Goal: Transaction & Acquisition: Purchase product/service

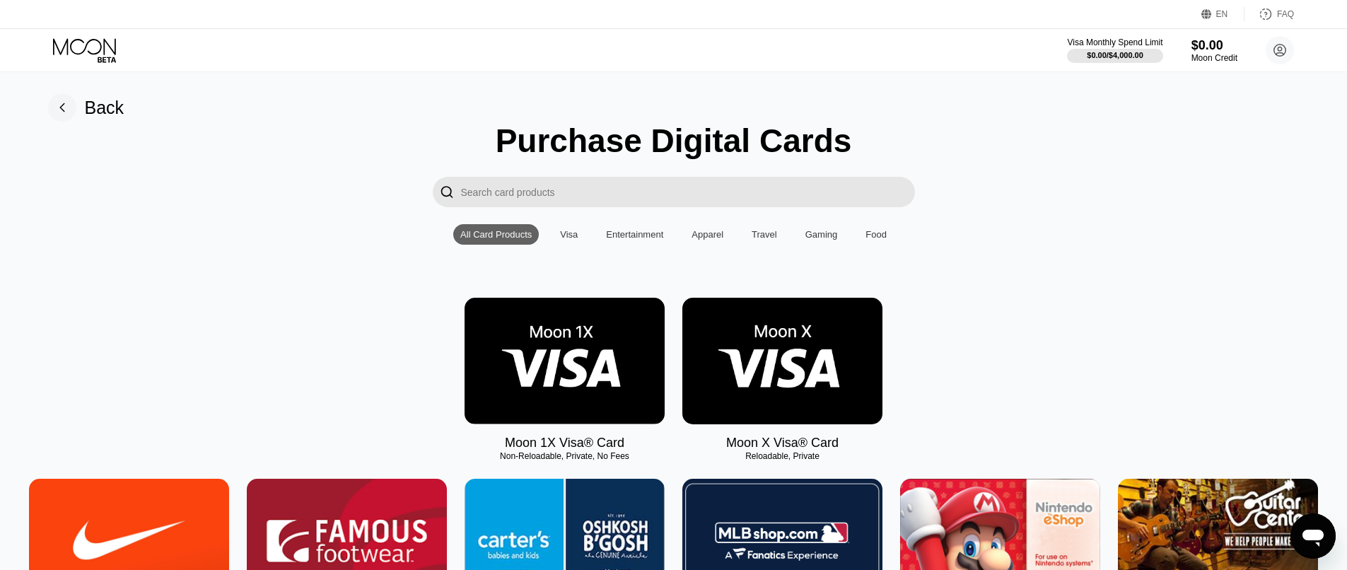
click at [771, 361] on img at bounding box center [782, 361] width 200 height 127
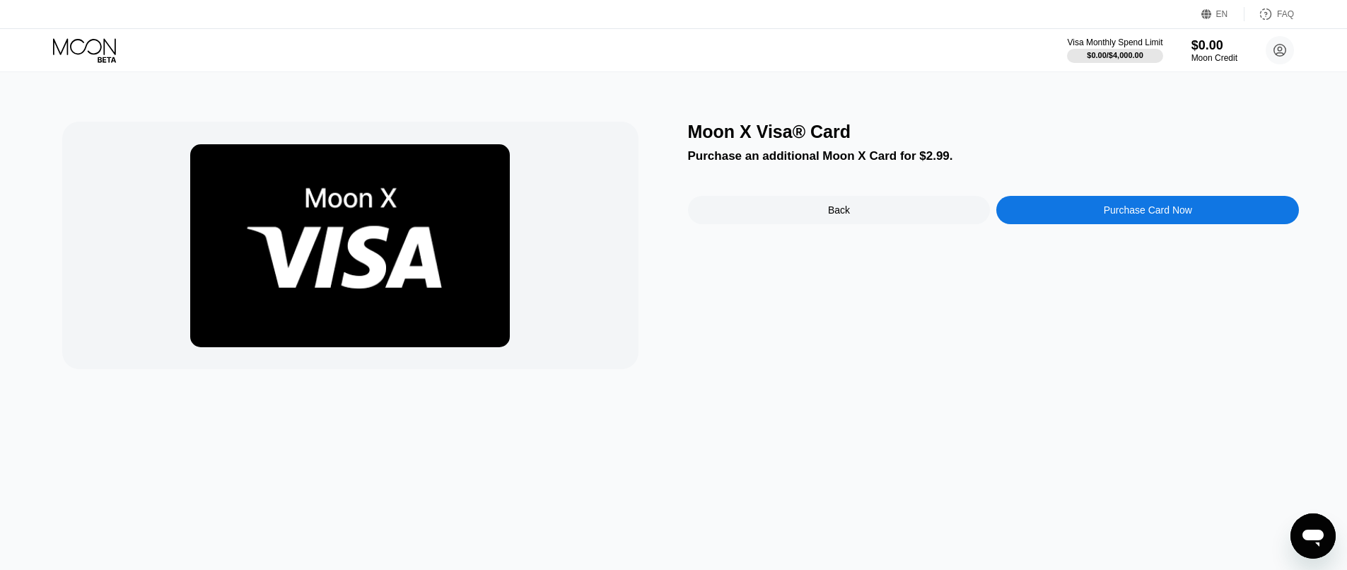
click at [1109, 206] on div "Purchase Card Now" at bounding box center [1147, 210] width 303 height 28
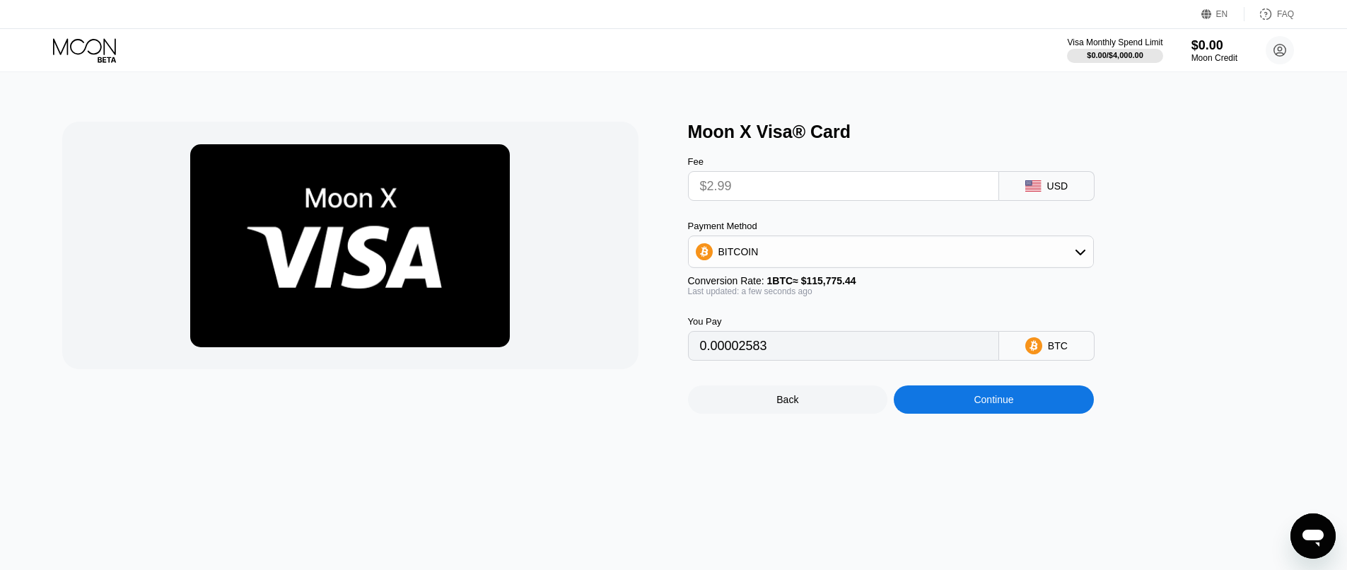
click at [1078, 252] on icon at bounding box center [1080, 251] width 11 height 11
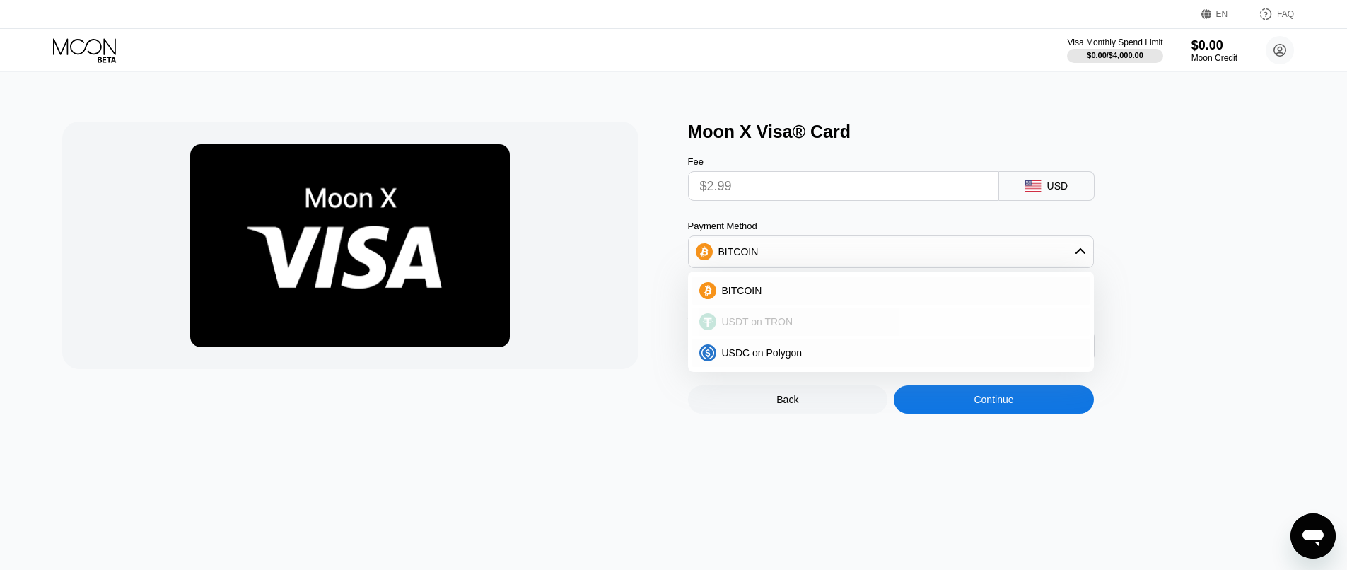
click at [747, 323] on span "USDT on TRON" at bounding box center [757, 321] width 71 height 11
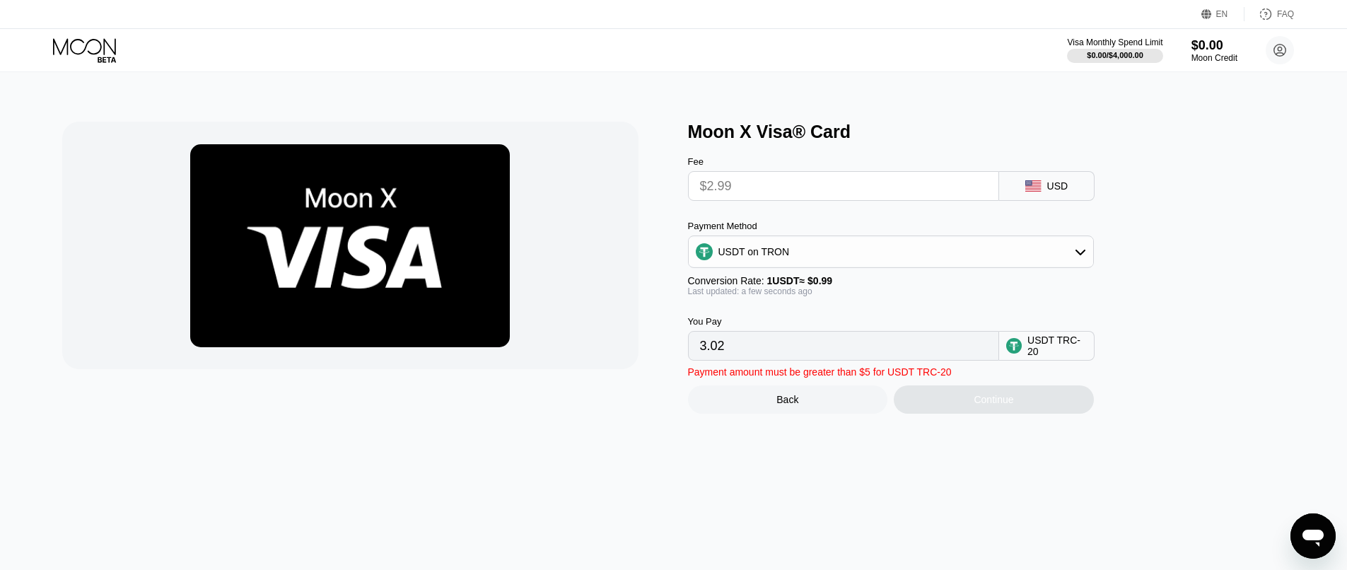
click at [741, 189] on input "$2.99" at bounding box center [843, 186] width 287 height 28
click at [728, 188] on input "$2.99" at bounding box center [843, 186] width 287 height 28
click at [930, 198] on input "$2.99" at bounding box center [843, 186] width 287 height 28
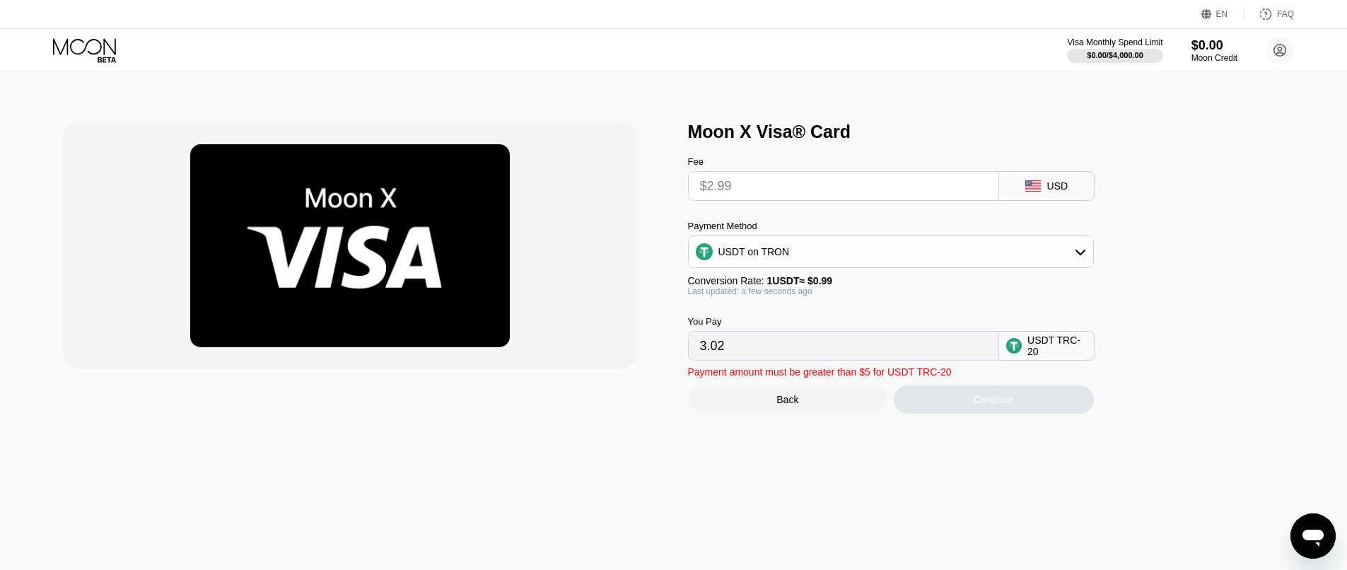
click at [930, 198] on input "$2.99" at bounding box center [843, 186] width 287 height 28
click at [875, 196] on input "$2.99" at bounding box center [843, 186] width 287 height 28
click at [808, 356] on input "3.02" at bounding box center [843, 346] width 287 height 28
click at [841, 195] on input "$2.99" at bounding box center [843, 186] width 287 height 28
click at [749, 351] on input "3.02" at bounding box center [843, 346] width 287 height 28
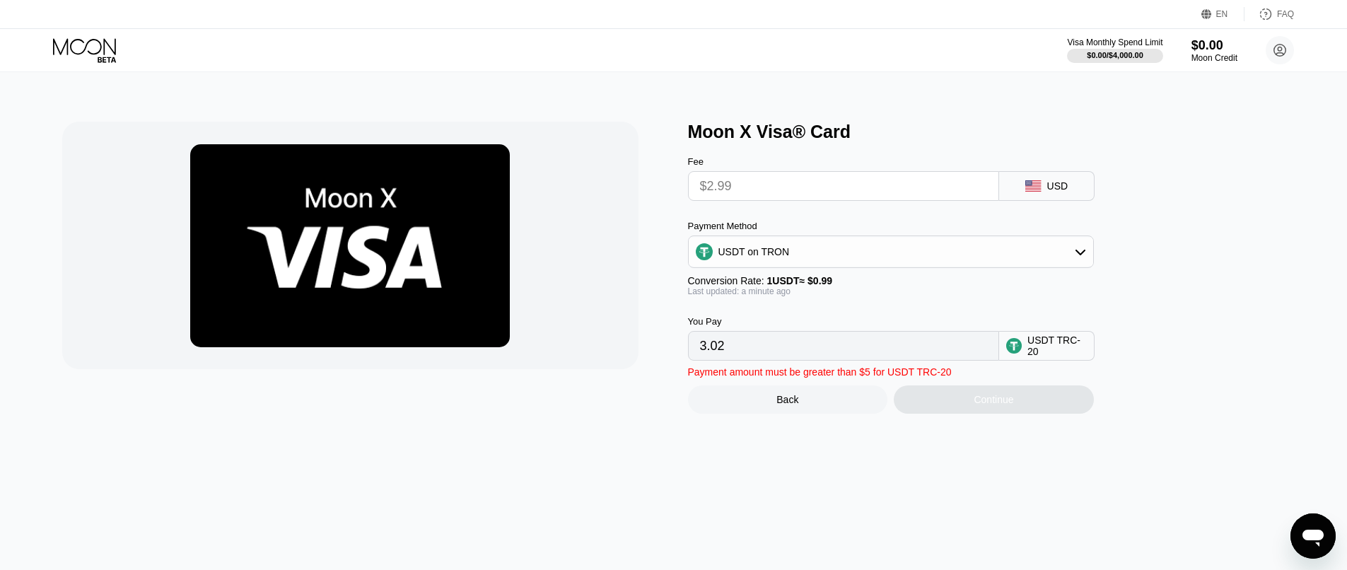
click at [1041, 192] on rect at bounding box center [1033, 185] width 16 height 11
click at [944, 190] on input "$2.99" at bounding box center [843, 186] width 287 height 28
click at [1039, 255] on div "USDT on TRON" at bounding box center [891, 252] width 404 height 28
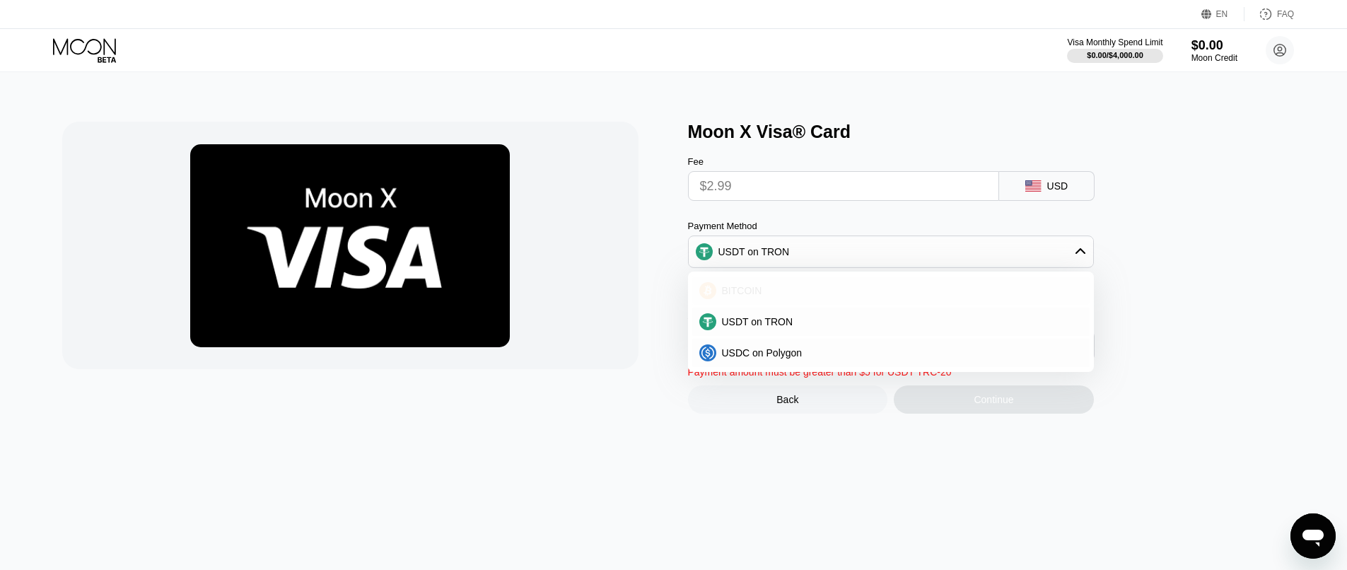
click at [816, 296] on div "BITCOIN" at bounding box center [899, 290] width 366 height 11
type input "0.00002583"
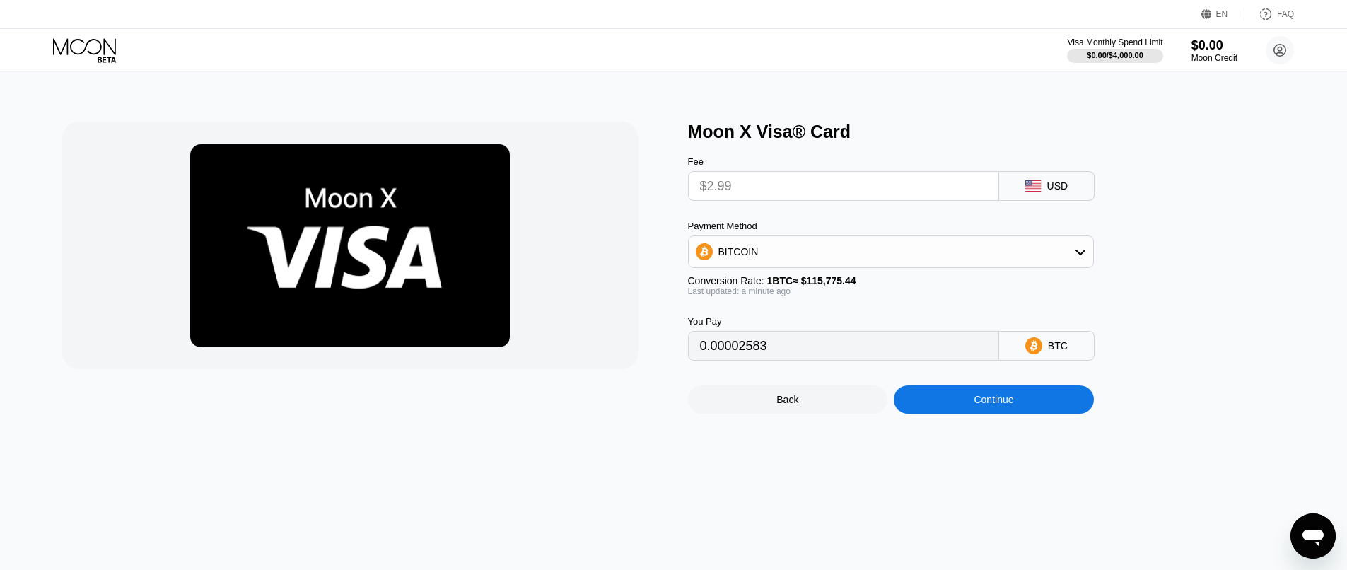
click at [745, 186] on input "$2.99" at bounding box center [843, 186] width 287 height 28
drag, startPoint x: 803, startPoint y: 351, endPoint x: 684, endPoint y: 362, distance: 119.3
click at [684, 362] on div "Moon X Visa® Card Fee $2.99 USD Payment Method BITCOIN Conversion Rate: 1 BTC ≈…" at bounding box center [673, 268] width 1223 height 292
click at [767, 199] on input "$2.99" at bounding box center [843, 186] width 287 height 28
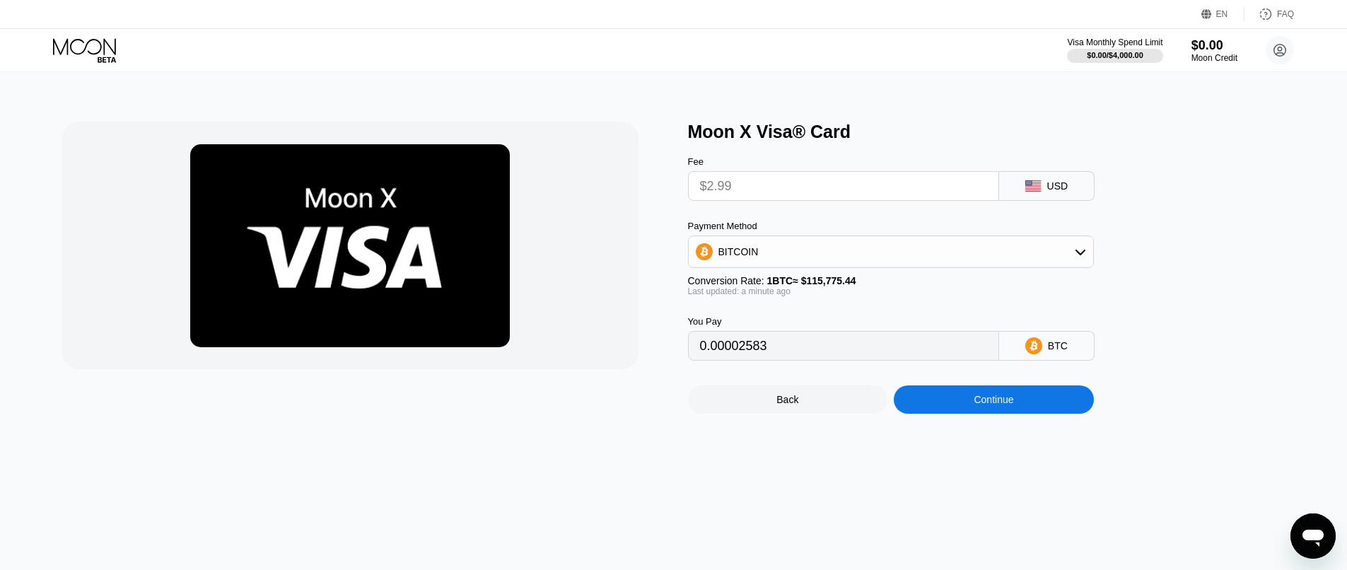
click at [1041, 192] on icon at bounding box center [1033, 185] width 16 height 11
click at [786, 264] on div "BITCOIN" at bounding box center [891, 252] width 404 height 28
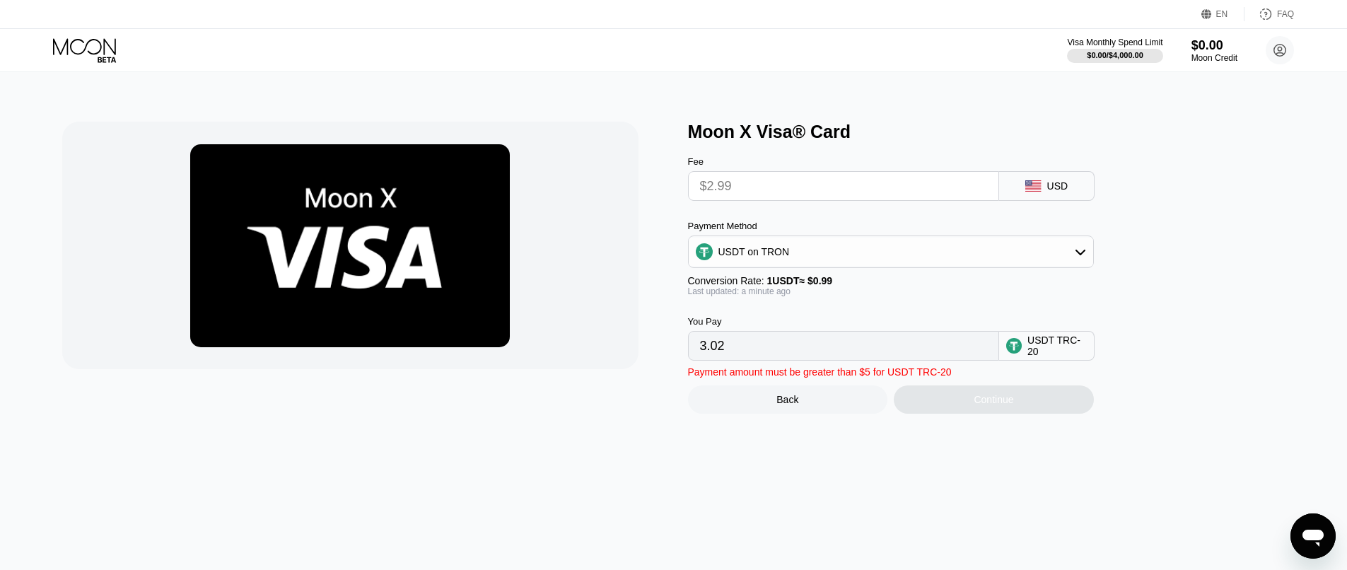
click at [810, 360] on input "3.02" at bounding box center [843, 346] width 287 height 28
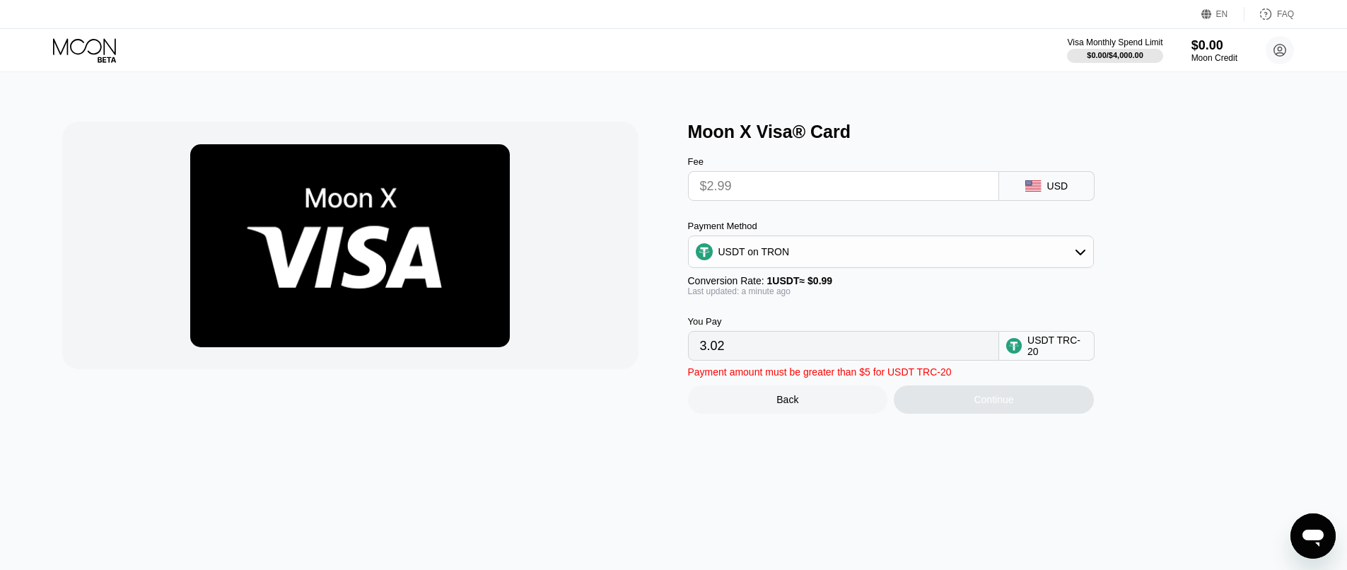
click at [967, 405] on div "Continue" at bounding box center [994, 399] width 200 height 28
click at [771, 189] on input "$2.99" at bounding box center [843, 186] width 287 height 28
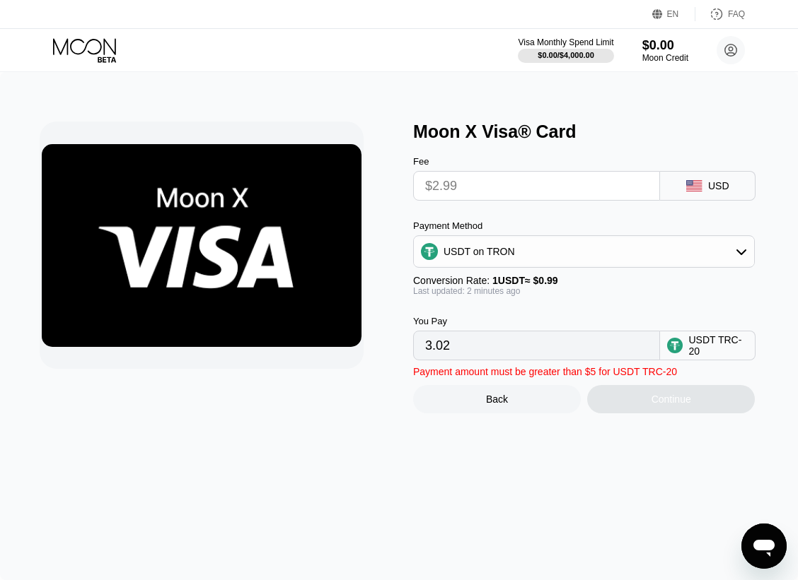
click at [597, 191] on input "$2.99" at bounding box center [536, 186] width 223 height 28
click at [598, 190] on input "$2.99" at bounding box center [536, 186] width 223 height 28
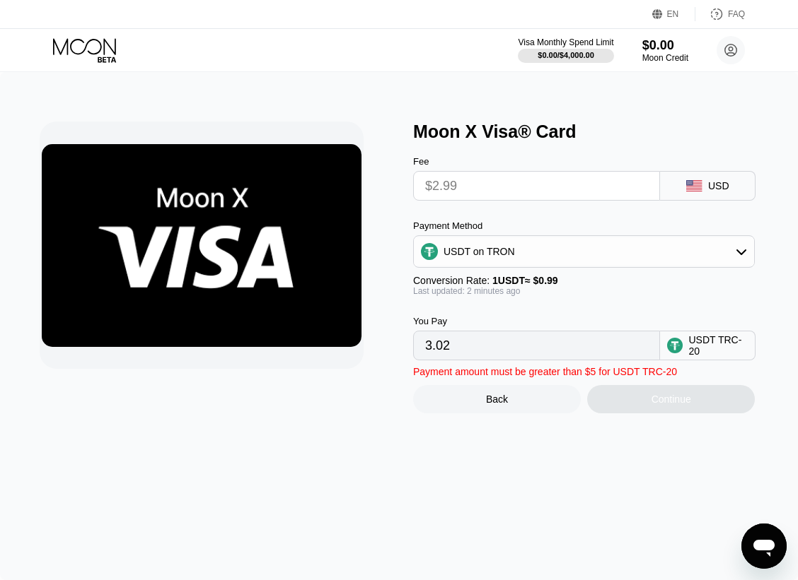
click at [520, 185] on input "$2.99" at bounding box center [536, 186] width 223 height 28
click at [520, 182] on input "$2.99" at bounding box center [536, 186] width 223 height 28
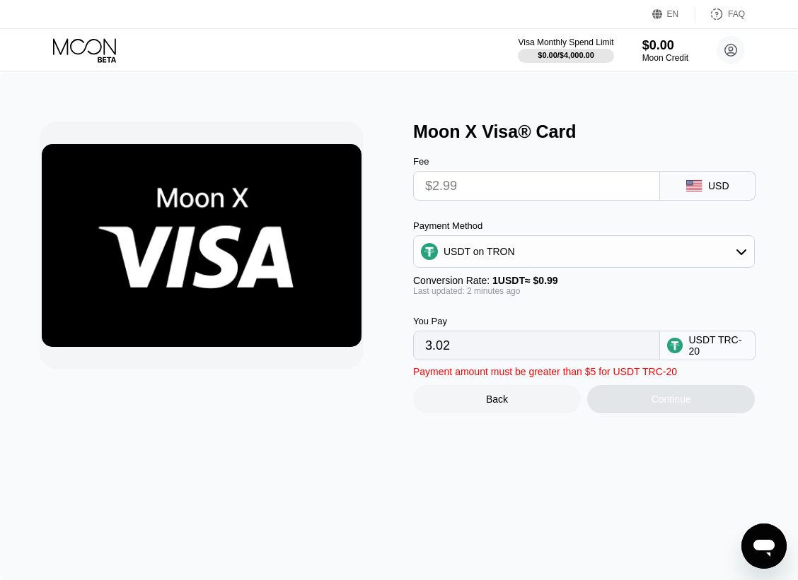
click at [520, 182] on input "$2.99" at bounding box center [536, 186] width 223 height 28
click at [105, 56] on icon at bounding box center [86, 50] width 66 height 25
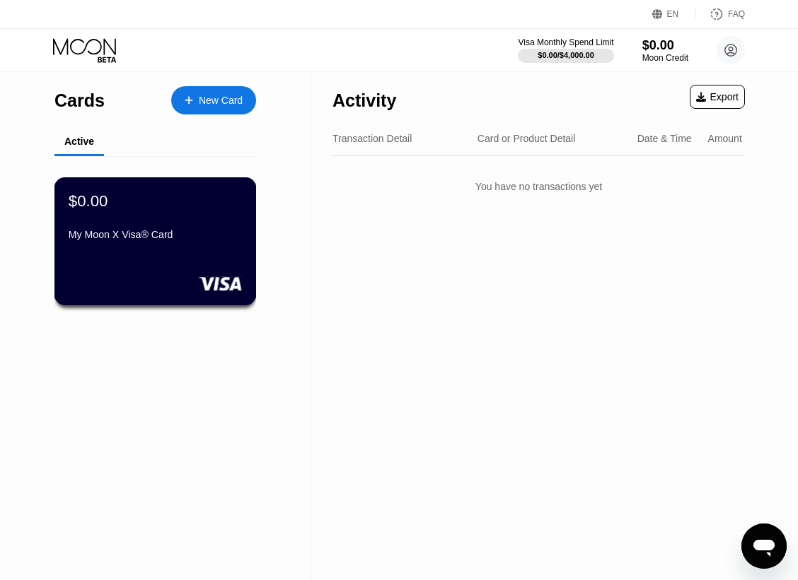
click at [147, 261] on div "$0.00 My Moon X Visa® Card" at bounding box center [155, 241] width 202 height 128
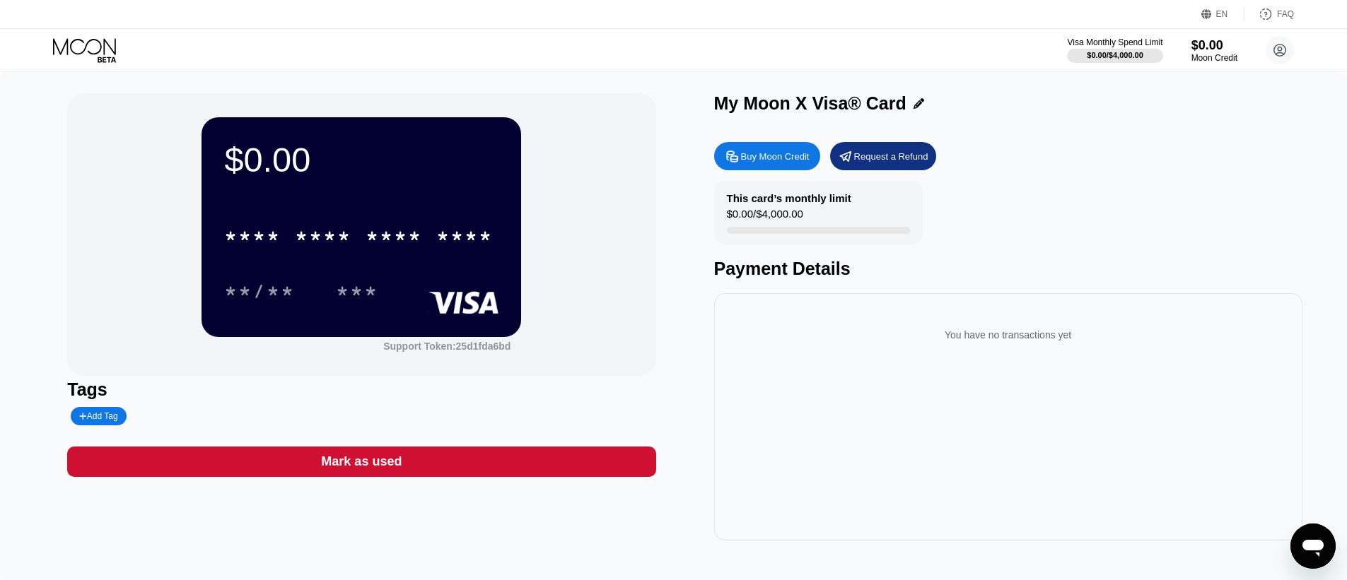
click at [767, 160] on div "Buy Moon Credit" at bounding box center [775, 157] width 69 height 12
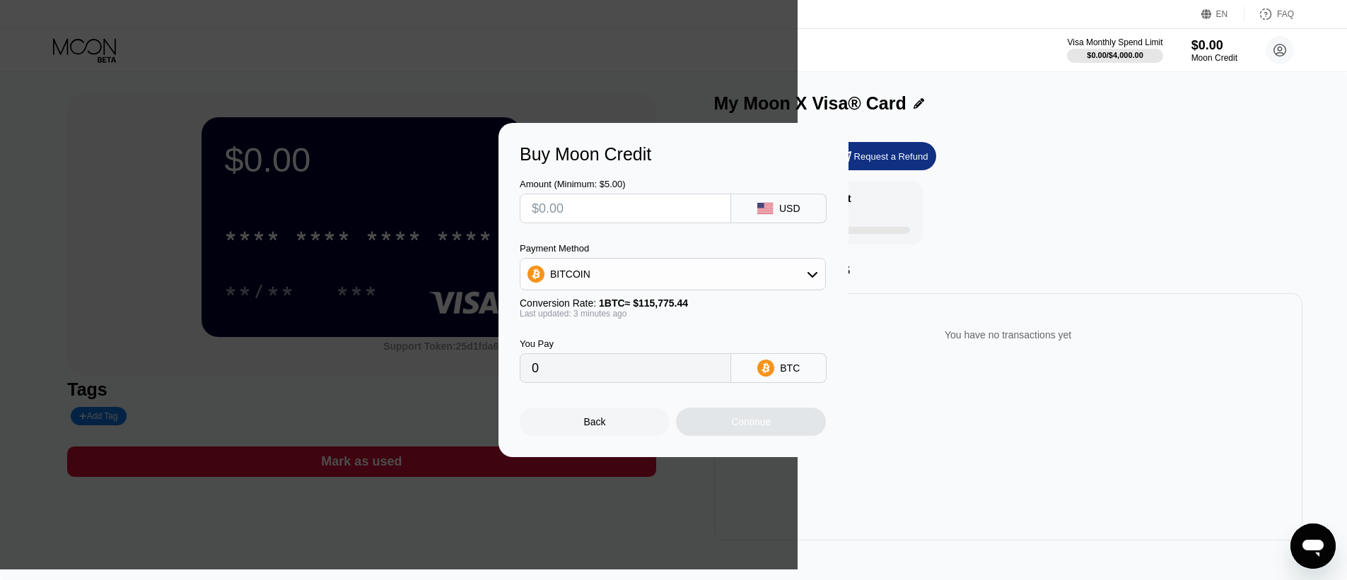
click at [684, 206] on input "text" at bounding box center [625, 208] width 187 height 28
type input "$15"
type input "0.00012957"
type input "$15"
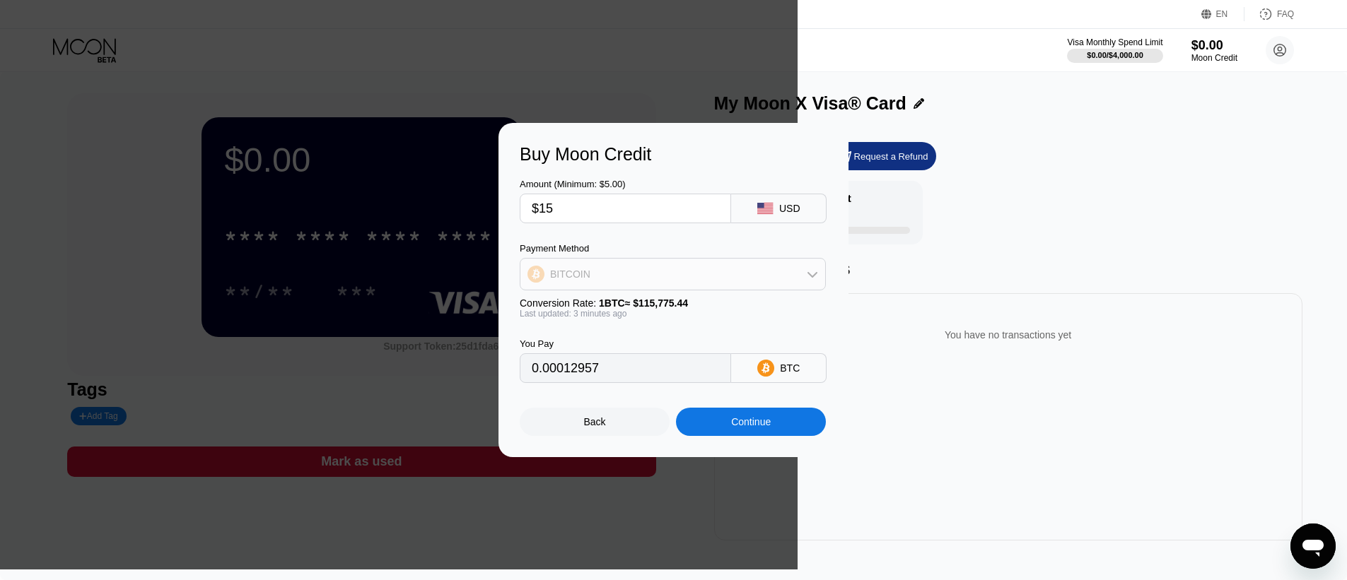
click at [646, 274] on div "BITCOIN" at bounding box center [672, 274] width 305 height 28
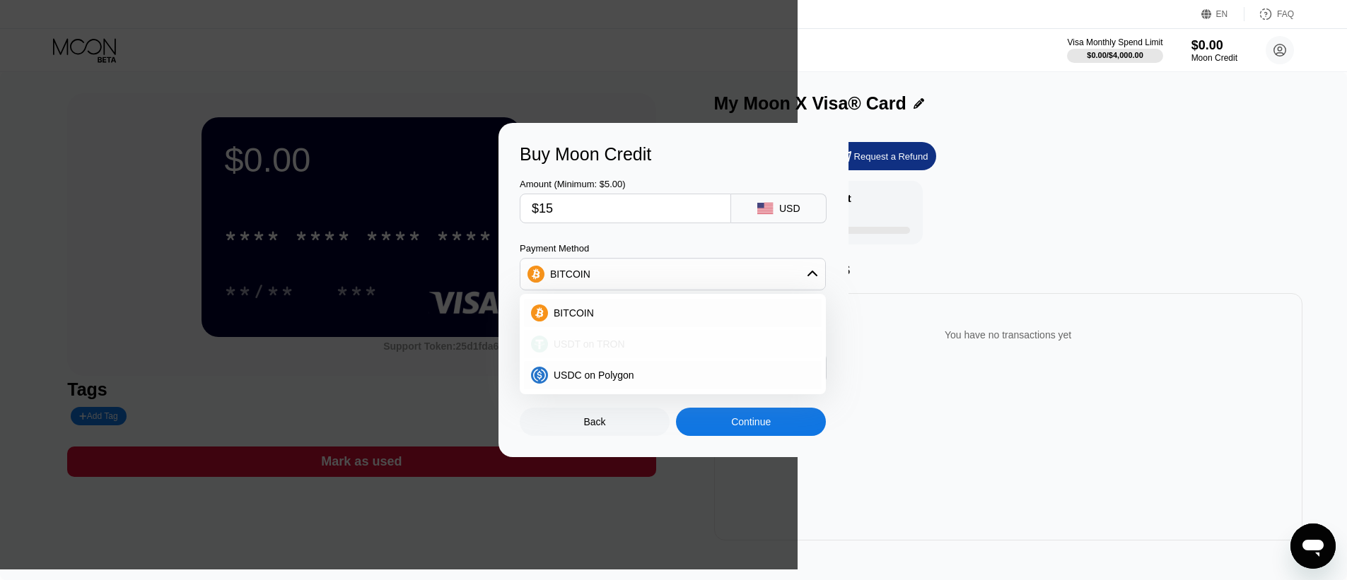
click at [580, 346] on span "USDT on TRON" at bounding box center [589, 344] width 71 height 11
type input "15.15"
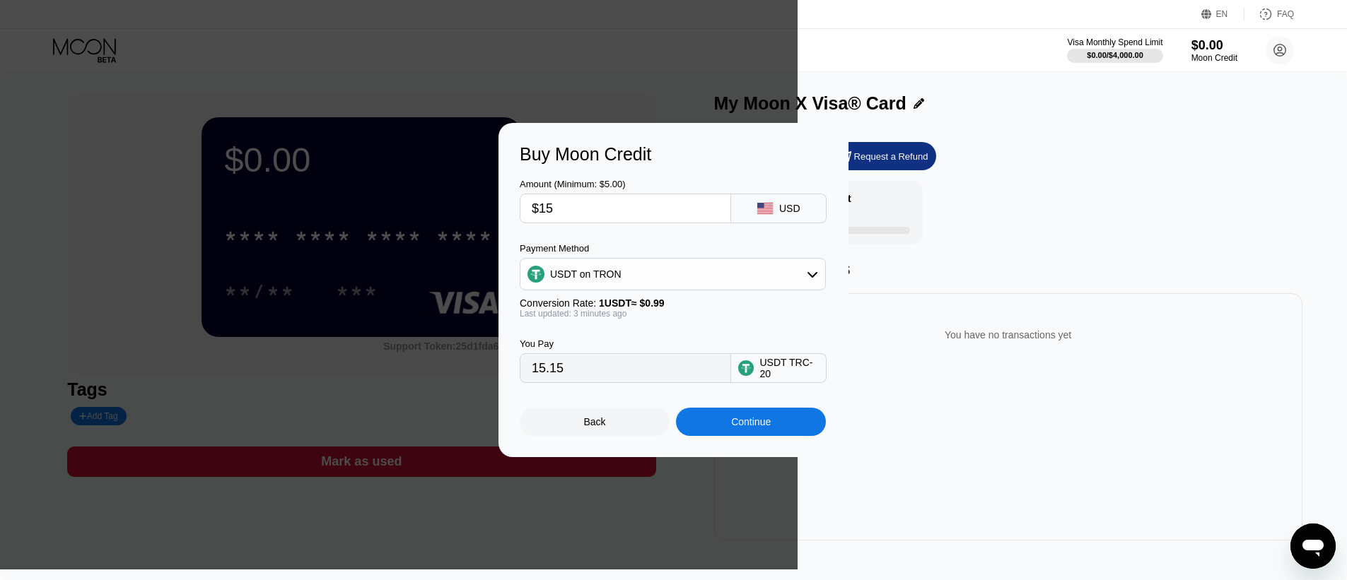
click at [566, 205] on input "$15" at bounding box center [625, 208] width 187 height 28
click at [680, 332] on div "You Pay 15.15 USDT TRC-20" at bounding box center [674, 351] width 308 height 64
drag, startPoint x: 565, startPoint y: 206, endPoint x: 507, endPoint y: 206, distance: 58.0
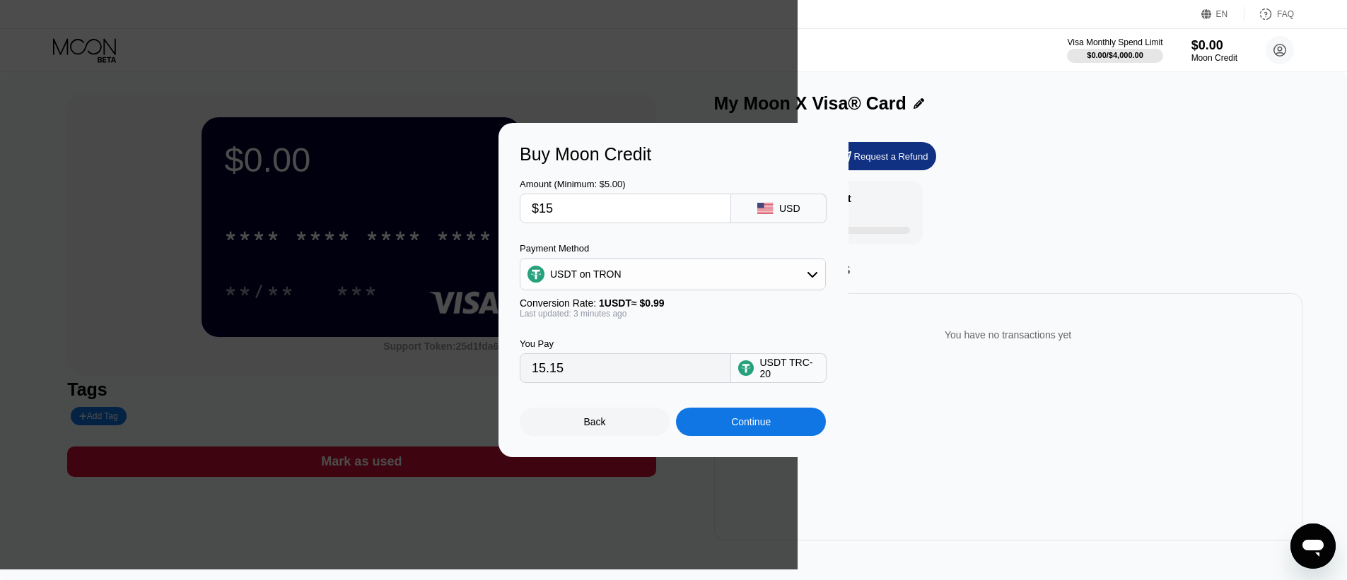
click at [507, 206] on div "Buy Moon Credit Amount (Minimum: $5.00) $15 USD Payment Method USDT on TRON Con…" at bounding box center [673, 290] width 350 height 334
type input "0.00"
click at [580, 202] on input "text" at bounding box center [625, 208] width 187 height 28
type input "$1"
type input "1.01"
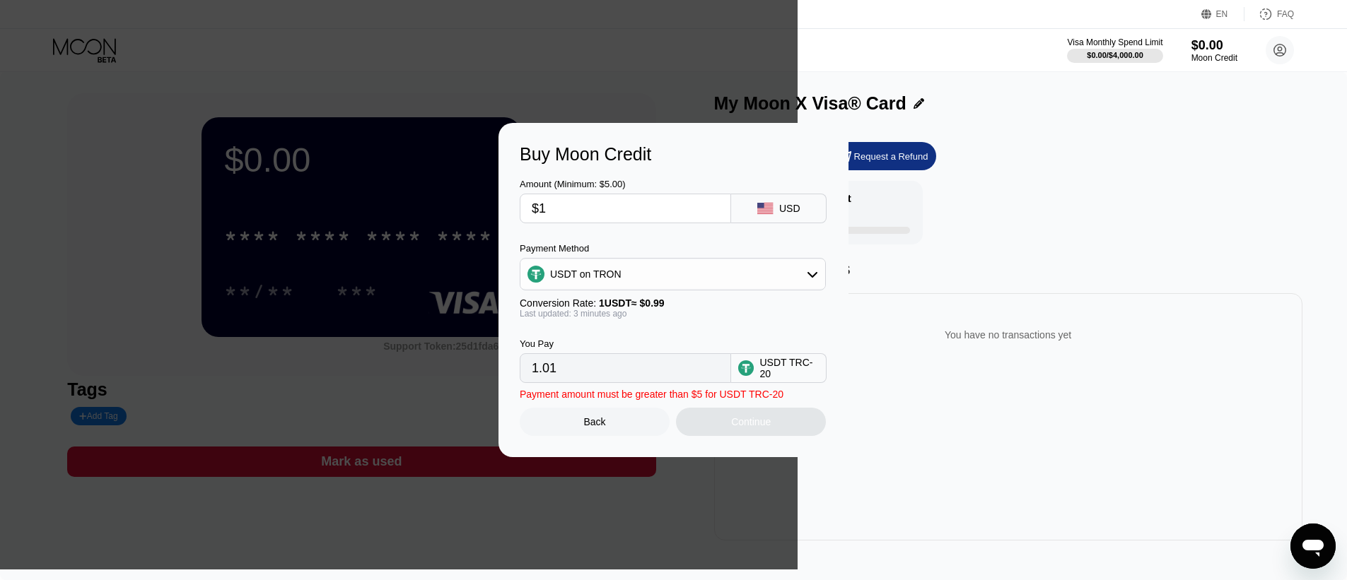
type input "$15"
type input "15.15"
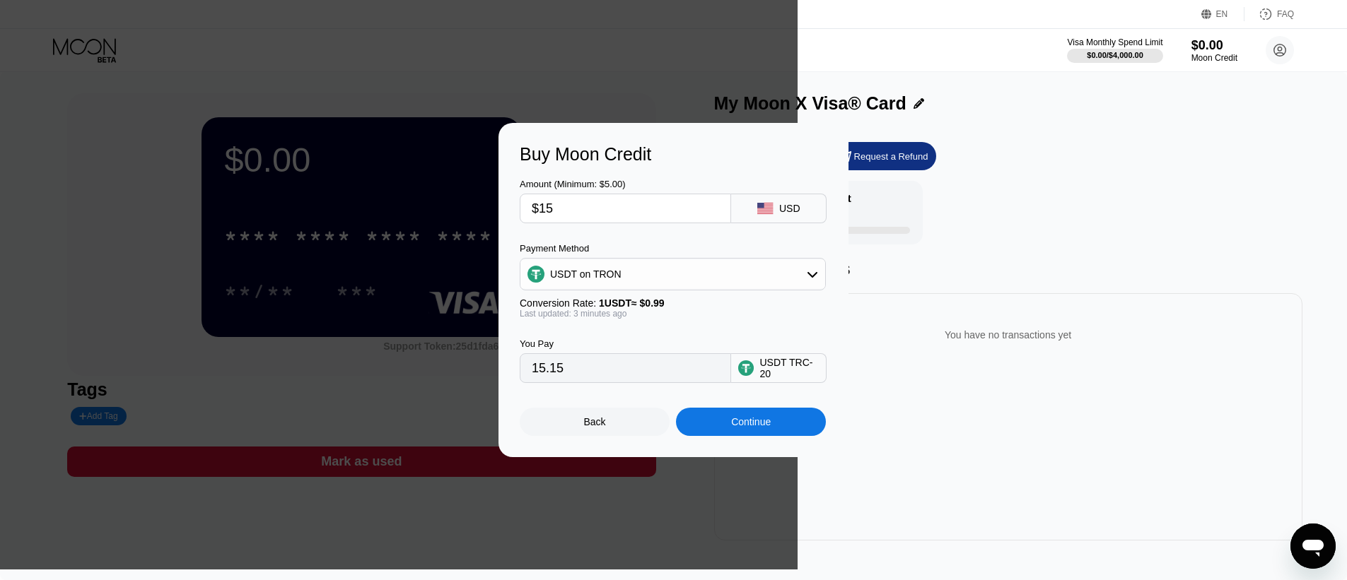
click at [747, 428] on div "Continue" at bounding box center [751, 421] width 40 height 11
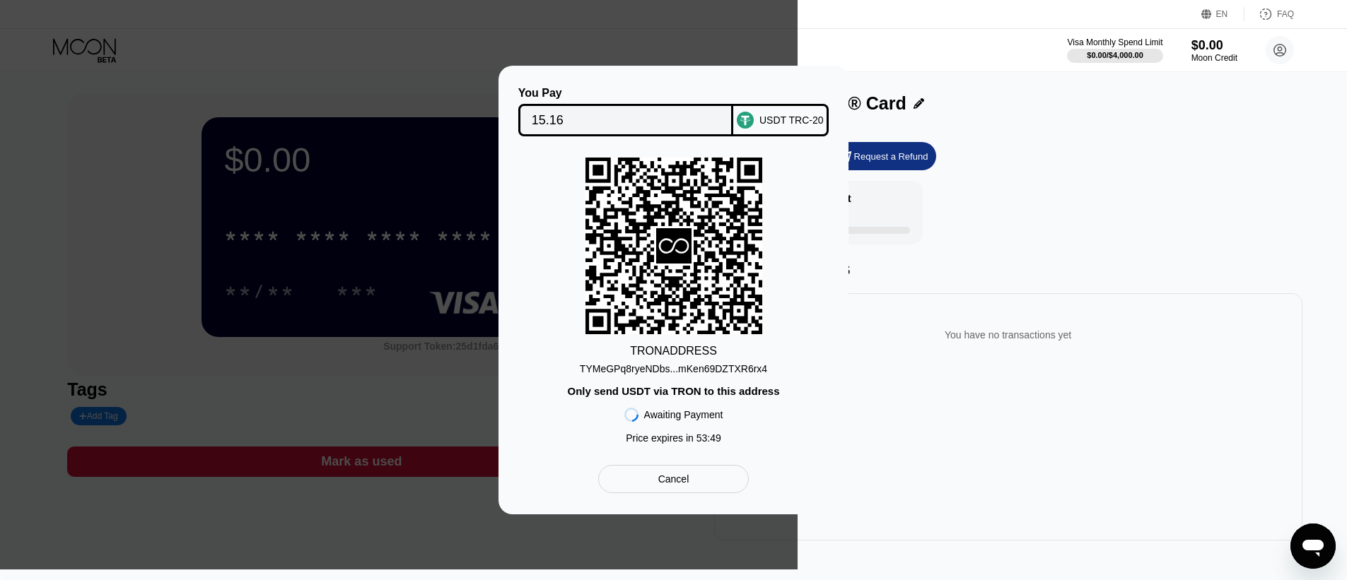
click at [685, 484] on div "Cancel" at bounding box center [673, 479] width 31 height 13
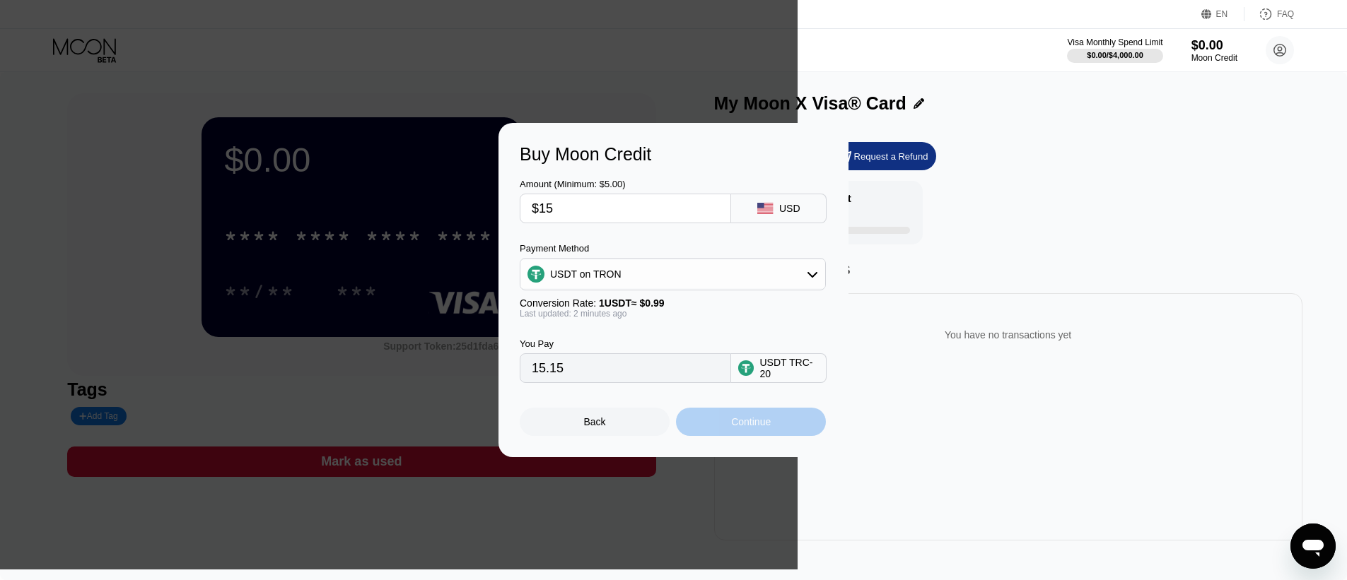
click at [749, 428] on div "Continue" at bounding box center [751, 421] width 40 height 11
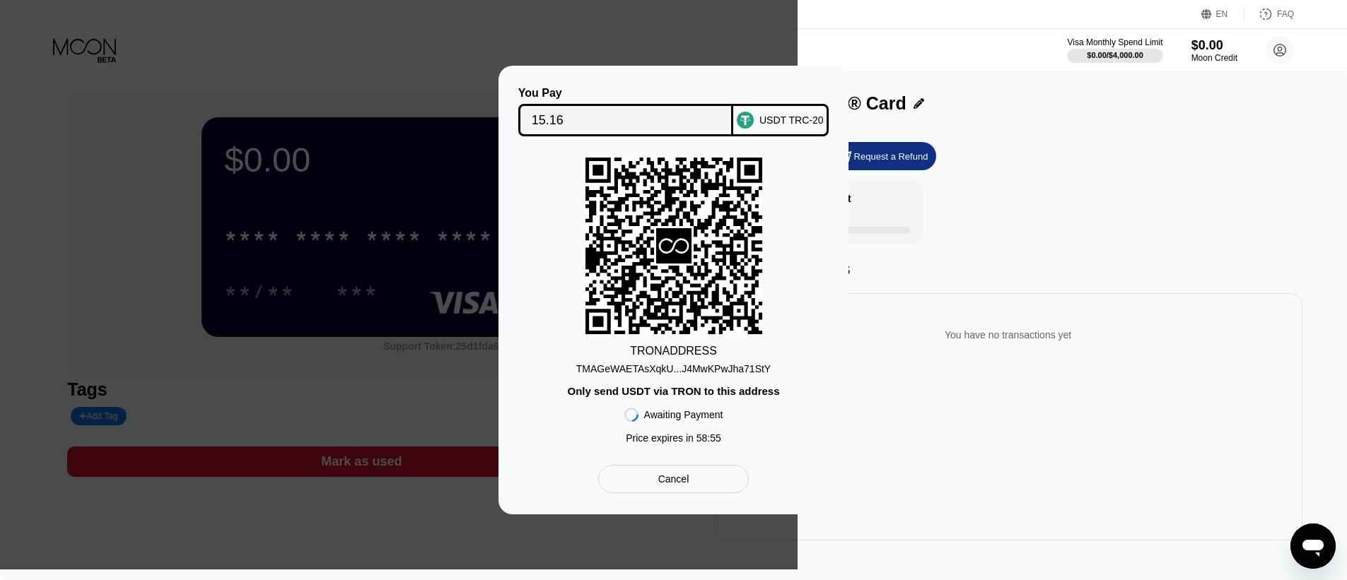
click at [670, 368] on div "TMAGeWAETAsXqkU...J4MwKPwJha71StY" at bounding box center [673, 368] width 194 height 11
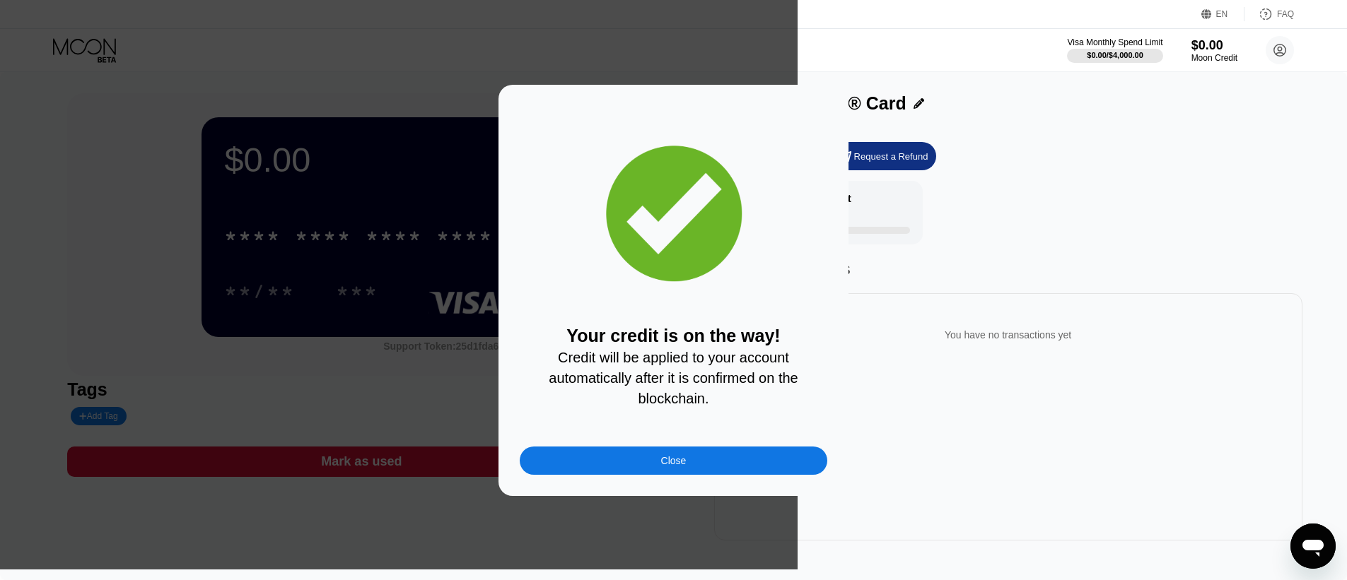
click at [704, 455] on div "Close" at bounding box center [674, 461] width 308 height 28
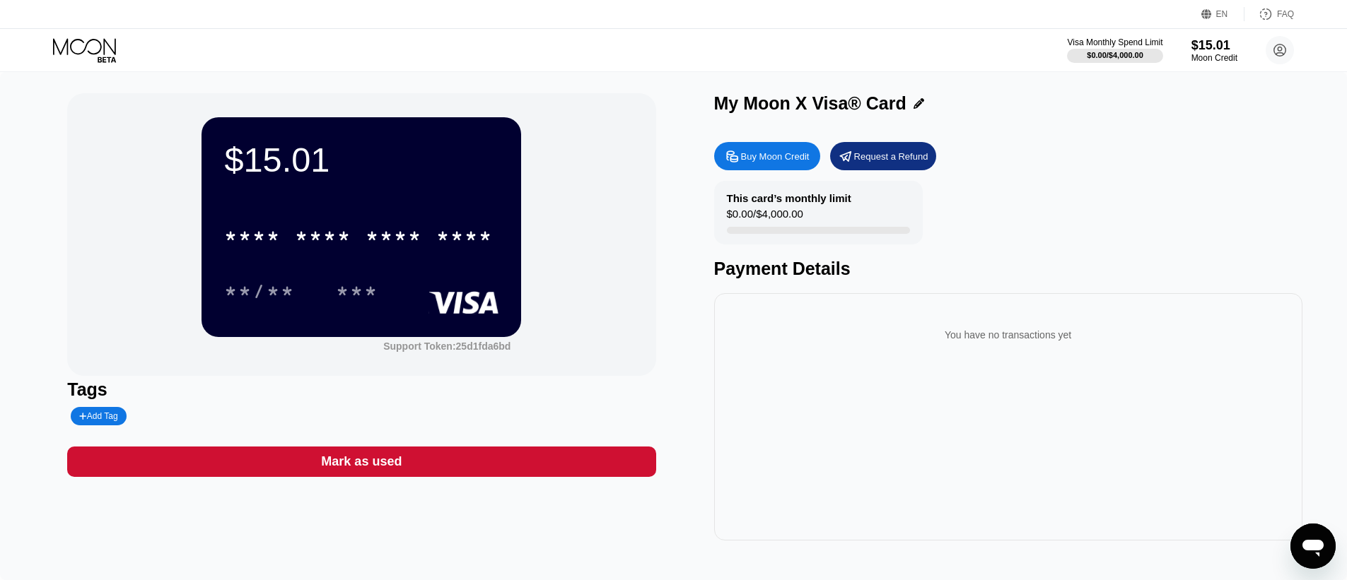
click at [874, 163] on div "Request a Refund" at bounding box center [891, 157] width 74 height 12
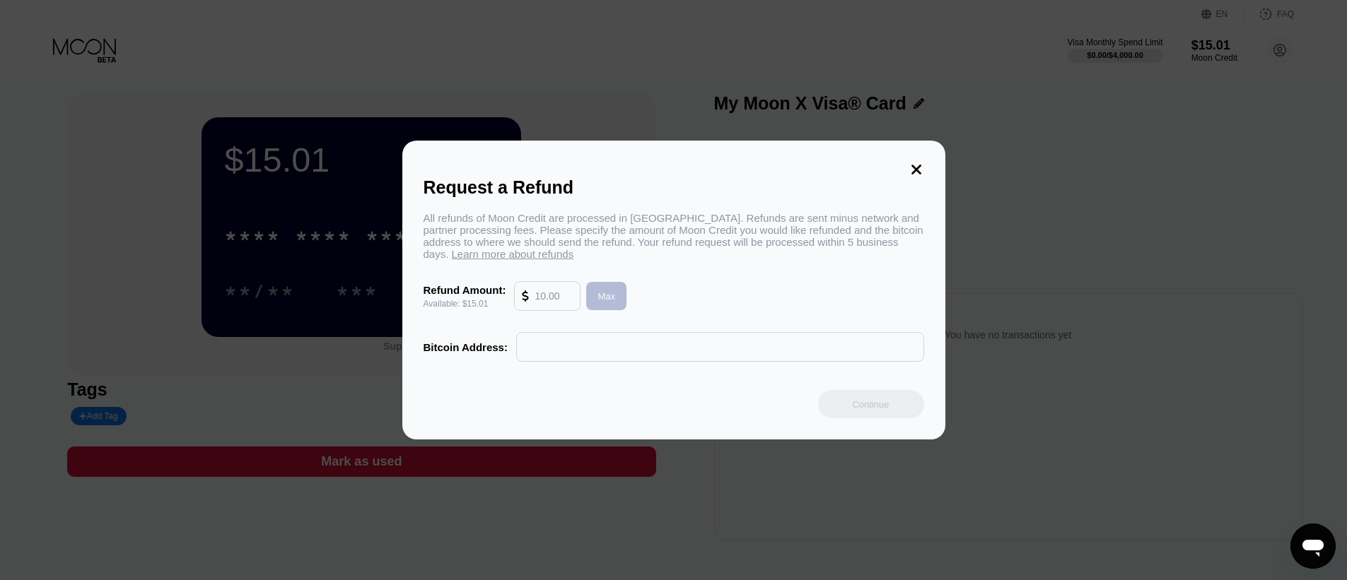
click at [619, 305] on div "Max" at bounding box center [606, 296] width 40 height 28
type input "15.01"
click at [583, 354] on input "text" at bounding box center [720, 347] width 392 height 28
click at [912, 167] on icon at bounding box center [916, 170] width 10 height 10
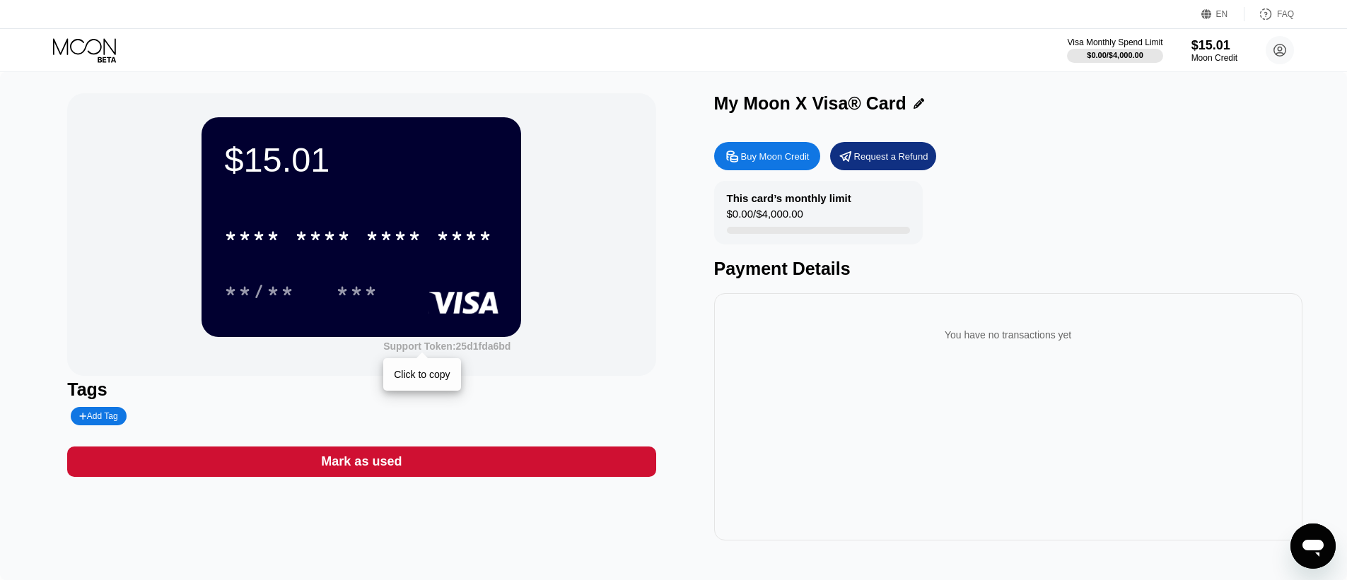
click at [428, 350] on div "Support Token: 25d1fda6bd" at bounding box center [446, 346] width 127 height 11
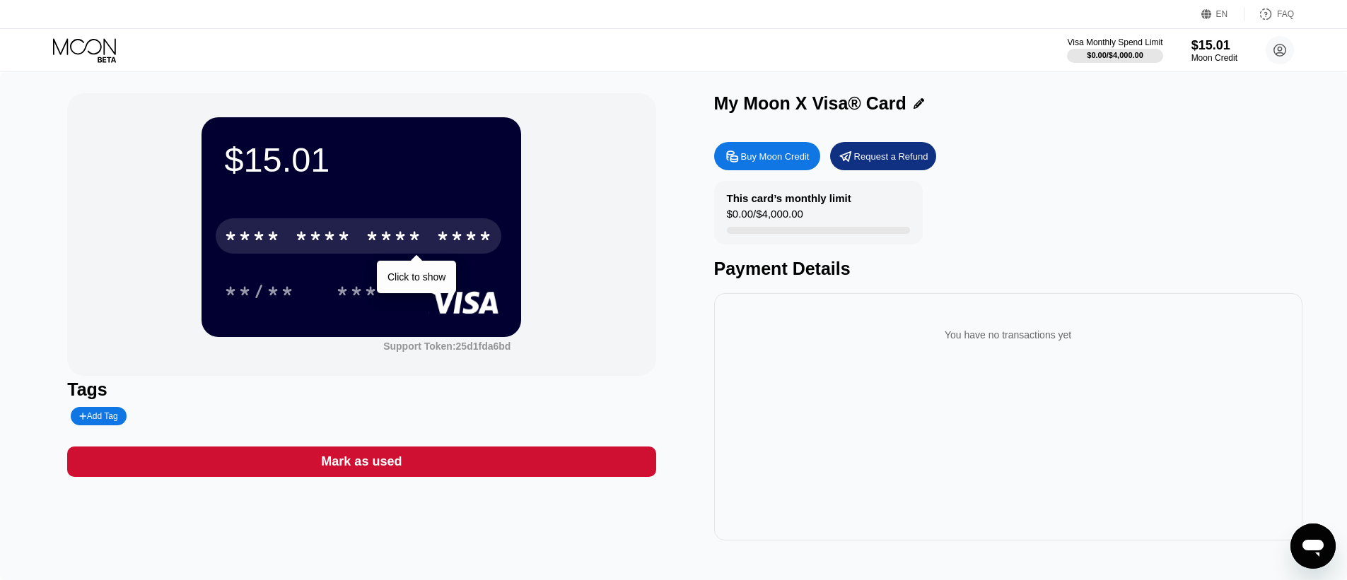
click at [399, 230] on div "* * * *" at bounding box center [394, 238] width 57 height 23
click at [240, 240] on div "* * * *" at bounding box center [252, 238] width 57 height 23
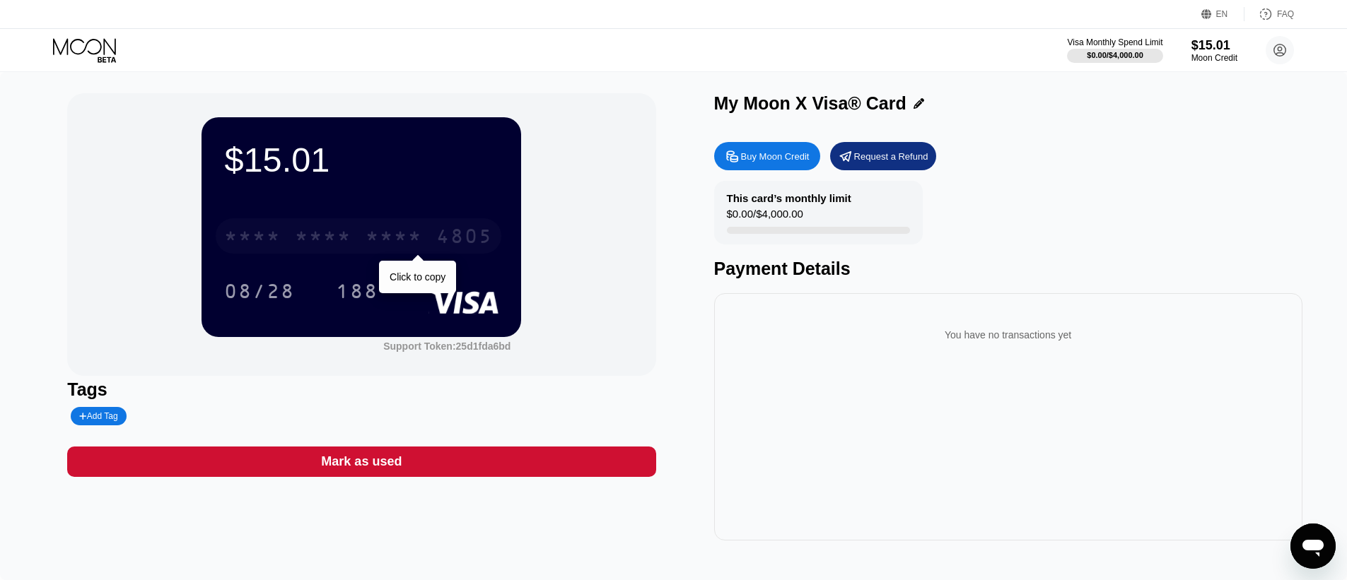
click at [312, 242] on div "* * * *" at bounding box center [323, 238] width 57 height 23
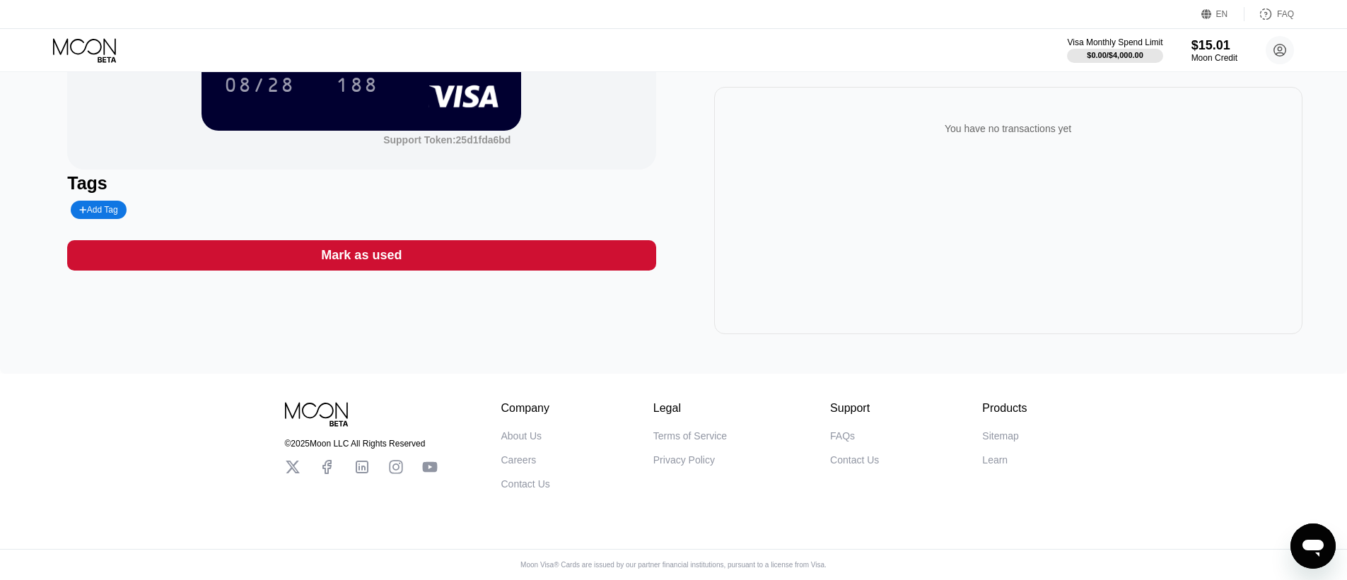
scroll to position [77, 0]
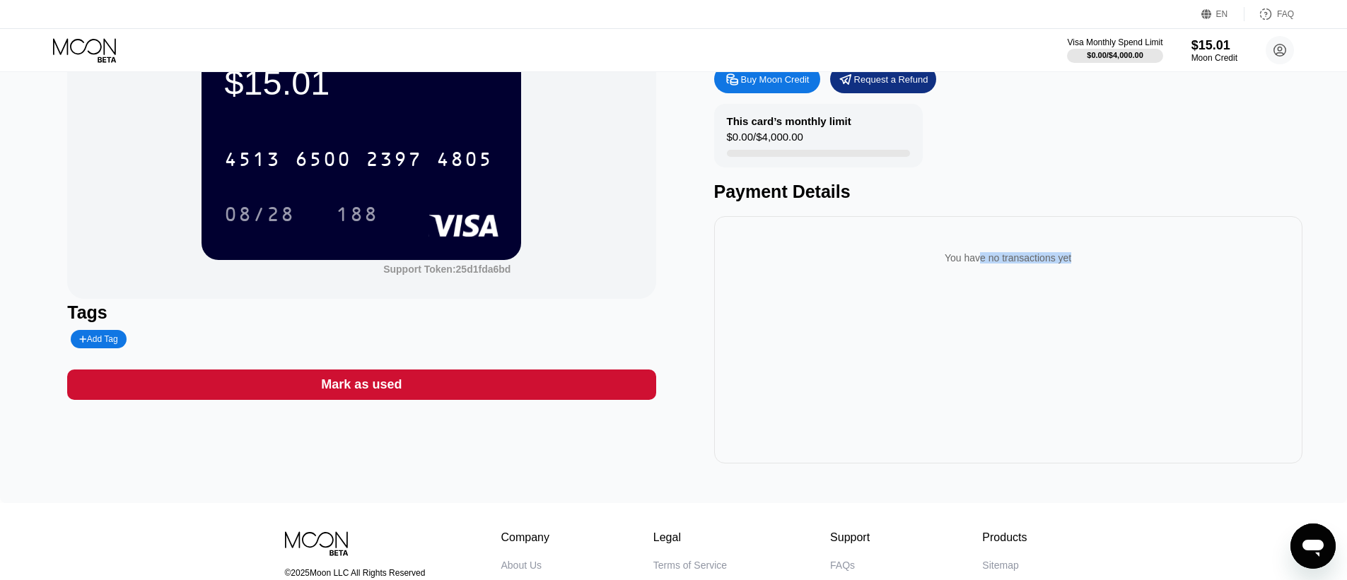
drag, startPoint x: 972, startPoint y: 258, endPoint x: 1090, endPoint y: 269, distance: 117.9
click at [1090, 269] on div "You have no transactions yet" at bounding box center [1008, 258] width 566 height 40
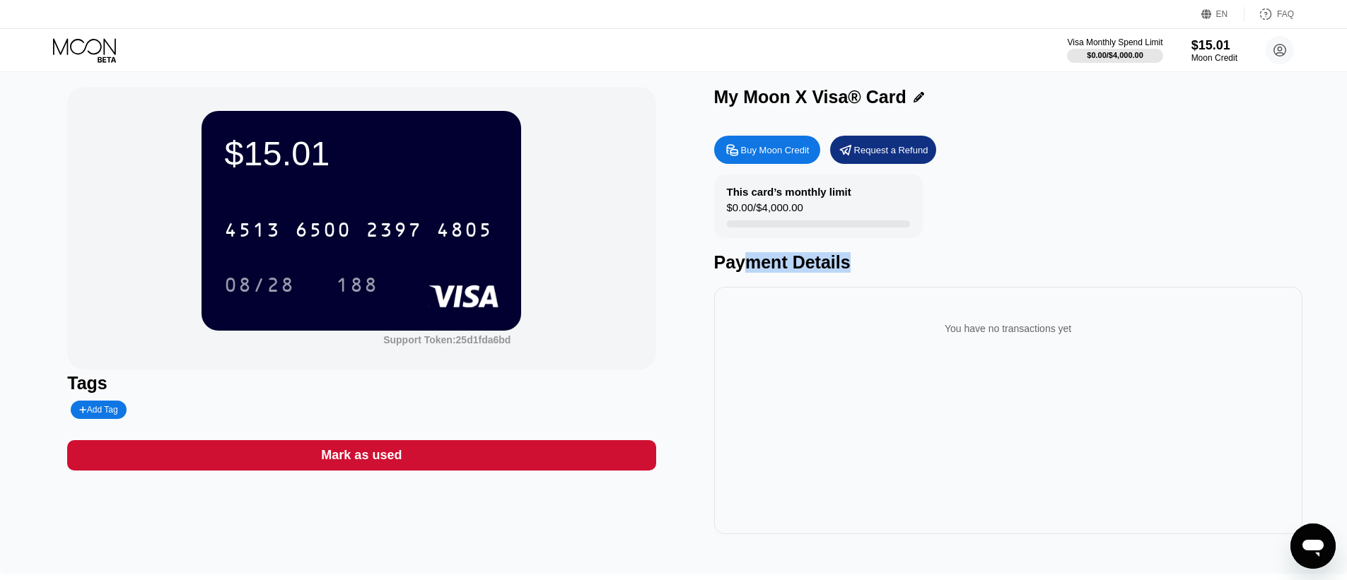
drag, startPoint x: 747, startPoint y: 266, endPoint x: 872, endPoint y: 276, distance: 124.8
click at [872, 273] on div "Payment Details" at bounding box center [1008, 262] width 588 height 21
drag, startPoint x: 781, startPoint y: 203, endPoint x: 828, endPoint y: 206, distance: 47.5
click at [828, 206] on div "This card’s monthly limit $0.00 / $4,000.00" at bounding box center [818, 207] width 209 height 64
click at [1213, 56] on div "Moon Credit" at bounding box center [1214, 58] width 47 height 10
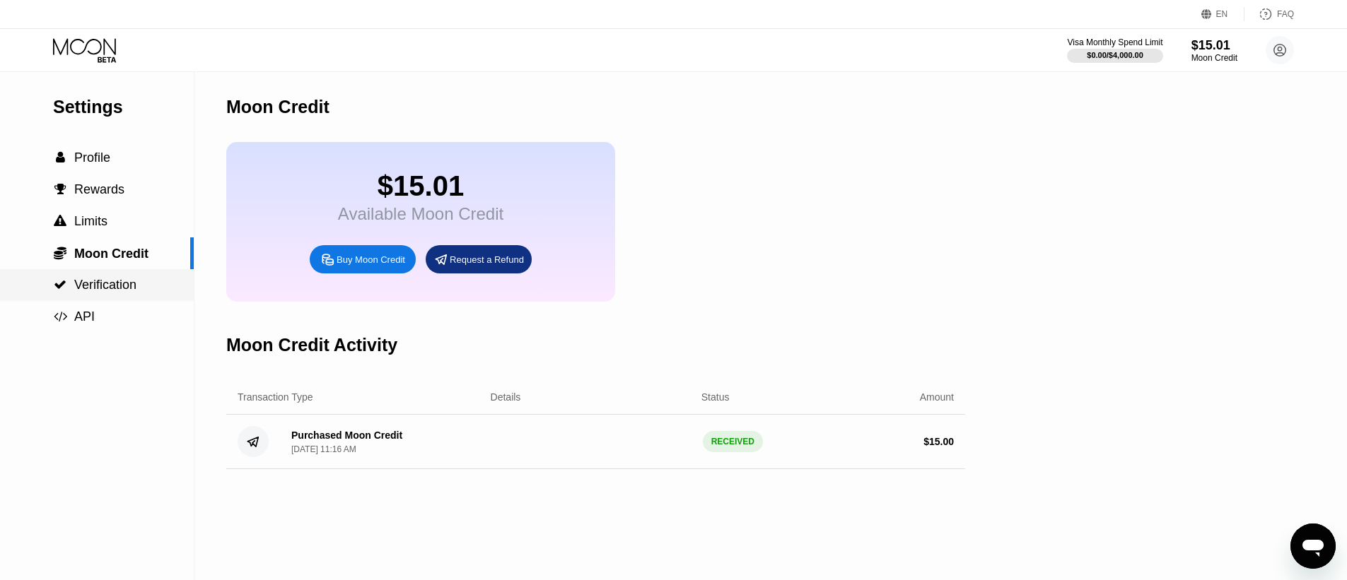
click at [134, 286] on span "Verification" at bounding box center [105, 285] width 62 height 14
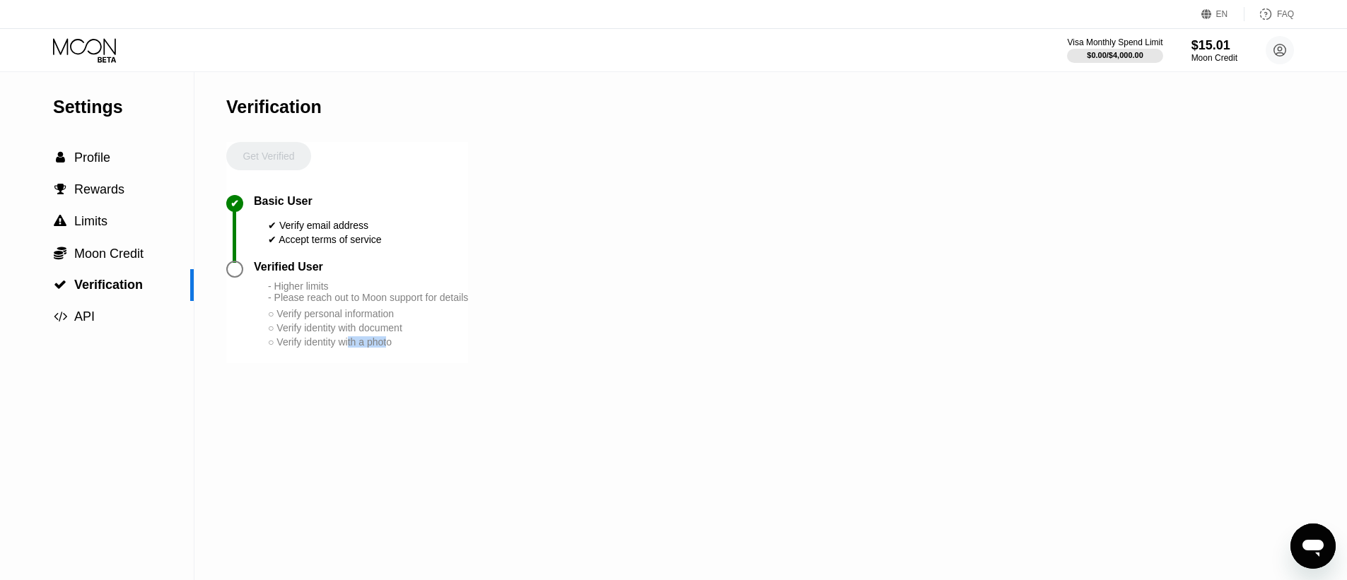
drag, startPoint x: 361, startPoint y: 365, endPoint x: 393, endPoint y: 367, distance: 32.6
click at [392, 348] on div "○ Verify identity with a photo" at bounding box center [368, 342] width 200 height 11
click at [237, 276] on div at bounding box center [234, 269] width 17 height 17
click at [103, 250] on span "Moon Credit" at bounding box center [108, 254] width 69 height 14
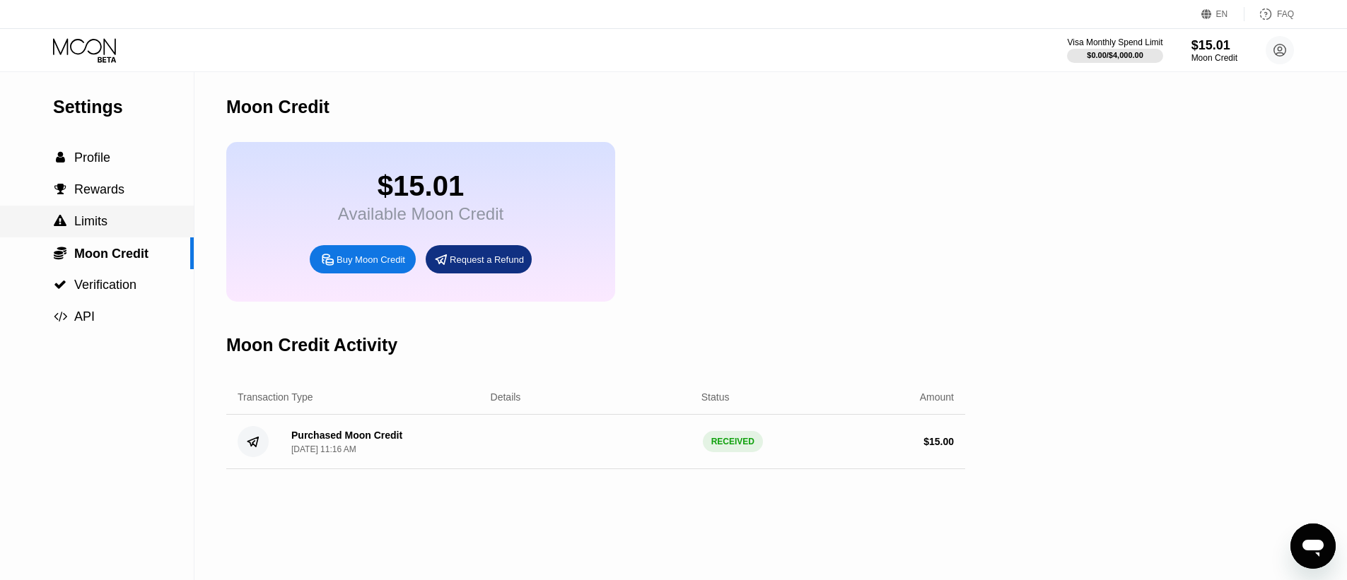
click at [98, 221] on span "Limits" at bounding box center [90, 221] width 33 height 14
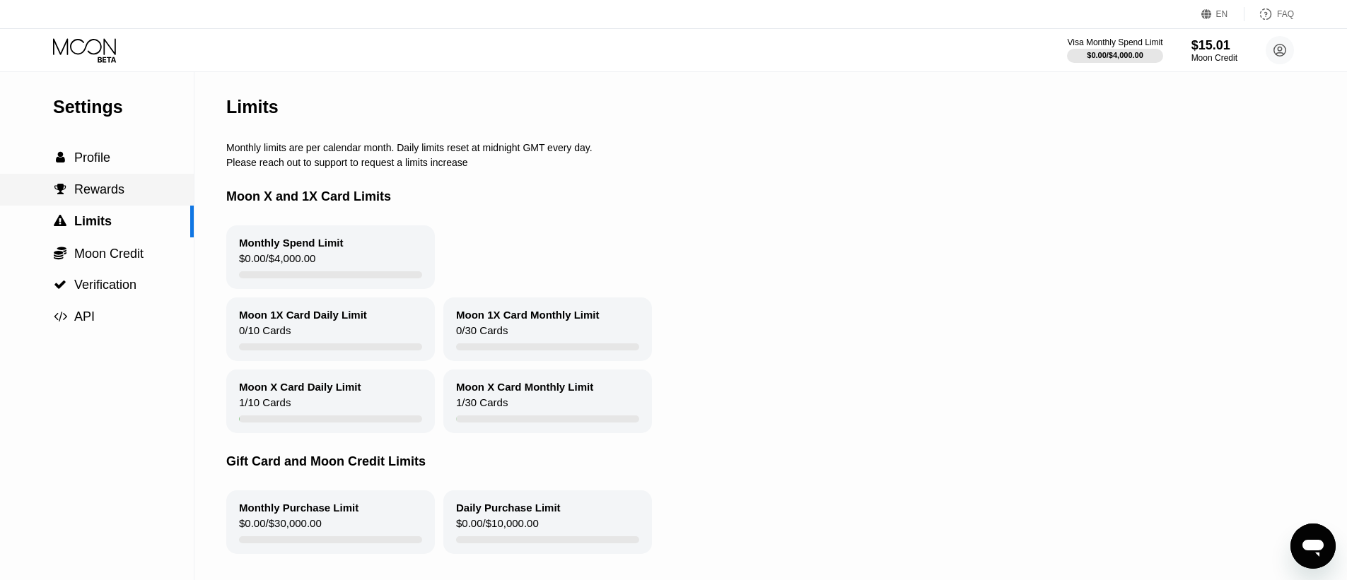
click at [99, 196] on span "Rewards" at bounding box center [99, 189] width 50 height 14
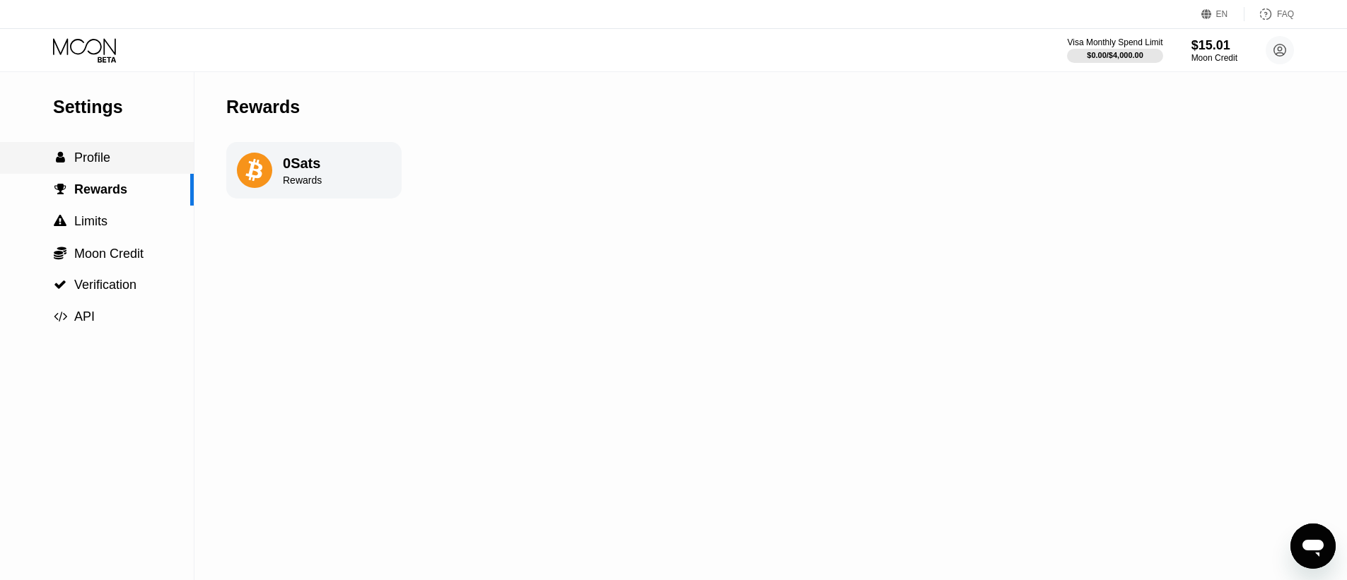
click at [96, 153] on span "Profile" at bounding box center [92, 158] width 36 height 14
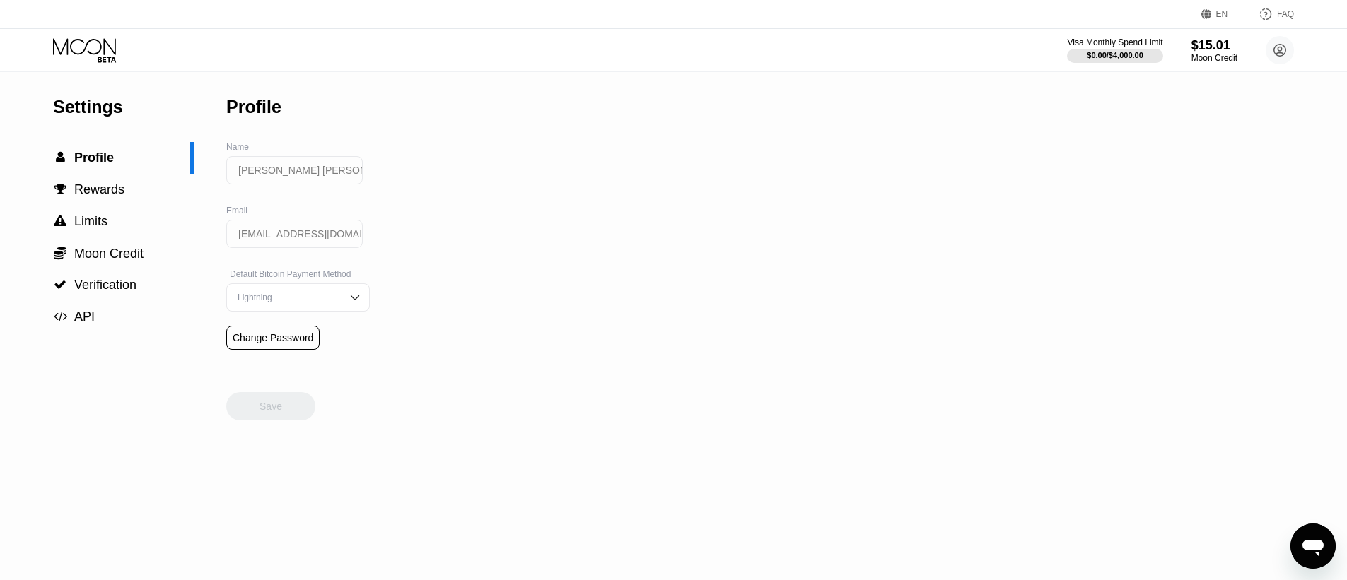
click at [336, 307] on div "Lightning" at bounding box center [298, 298] width 144 height 28
click at [131, 260] on span "Moon Credit" at bounding box center [108, 254] width 69 height 14
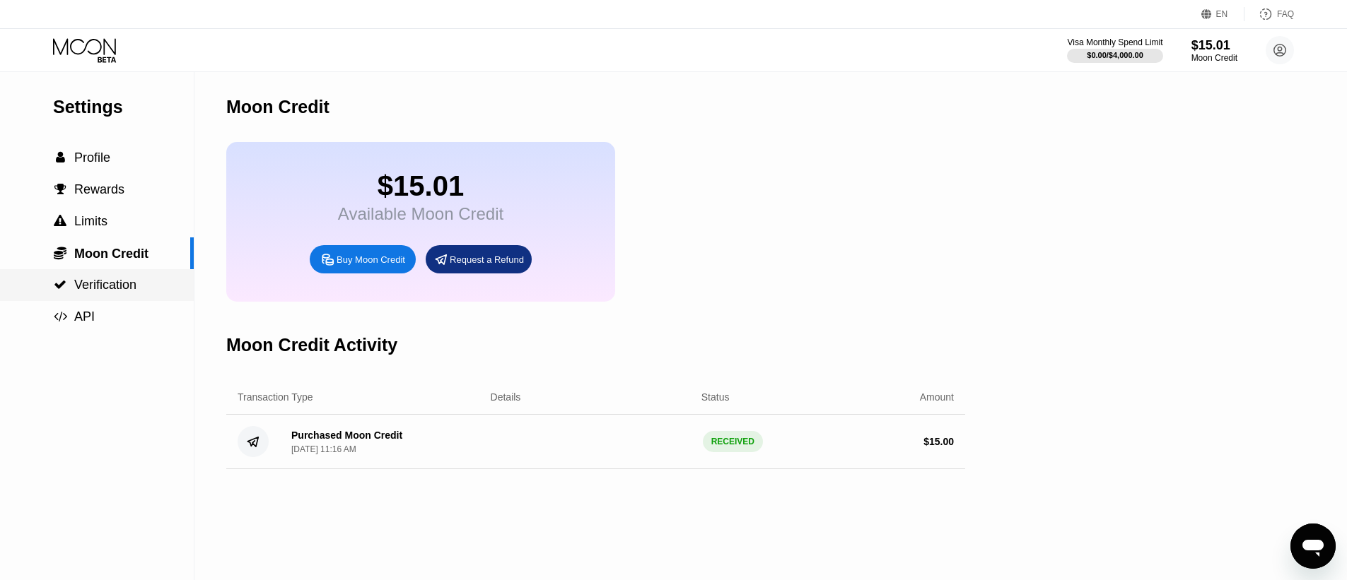
click at [133, 301] on div " Verification" at bounding box center [97, 285] width 194 height 32
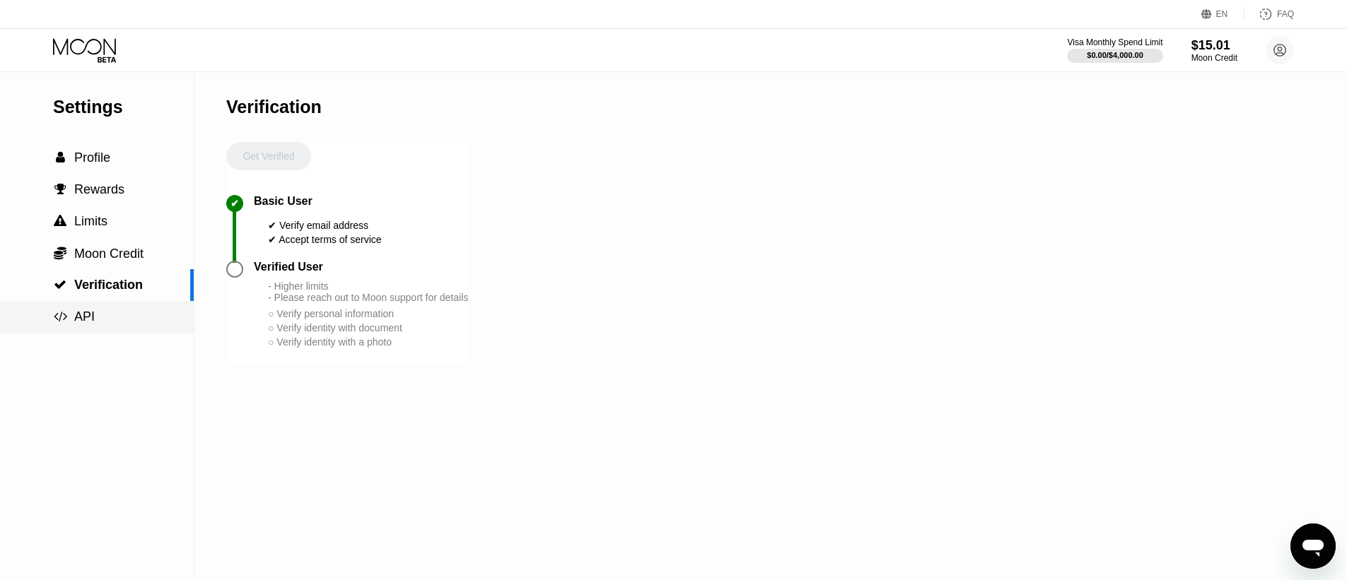
click at [88, 320] on span "API" at bounding box center [84, 317] width 21 height 14
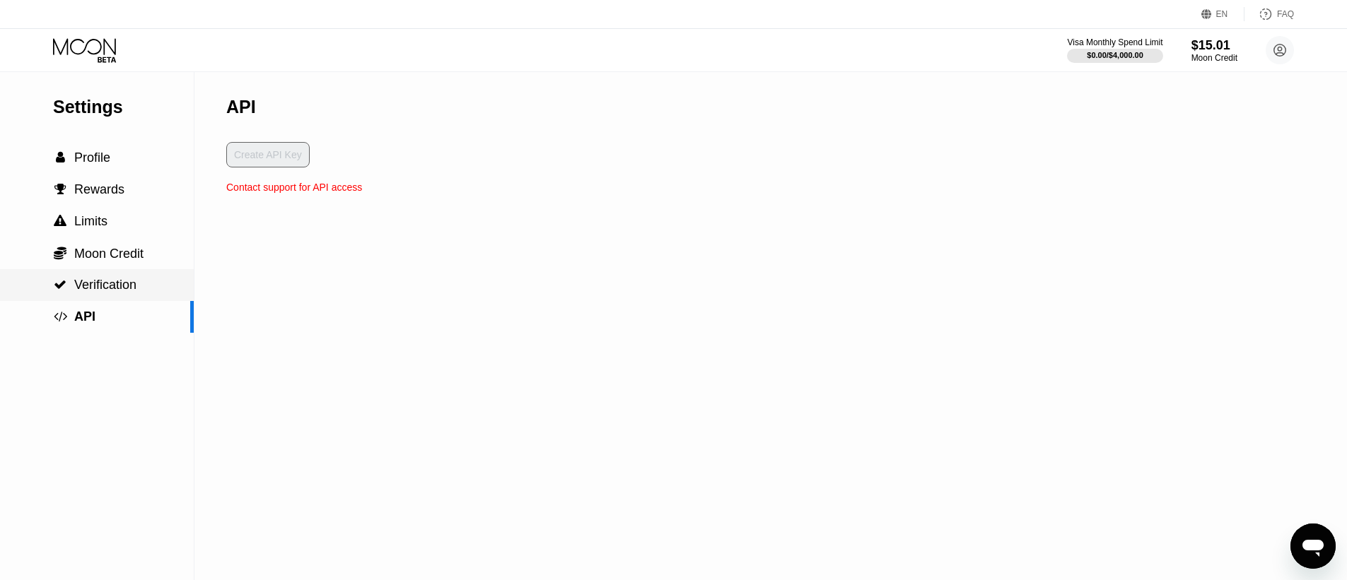
click at [101, 288] on span "Verification" at bounding box center [105, 285] width 62 height 14
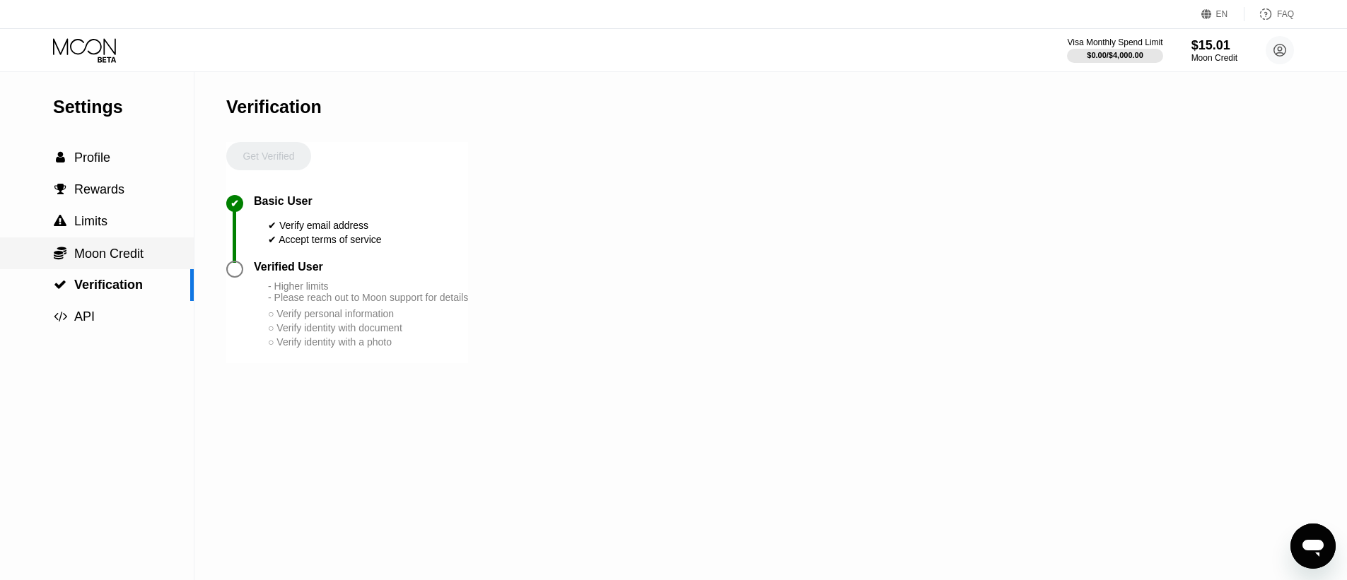
click at [104, 259] on span "Moon Credit" at bounding box center [108, 254] width 69 height 14
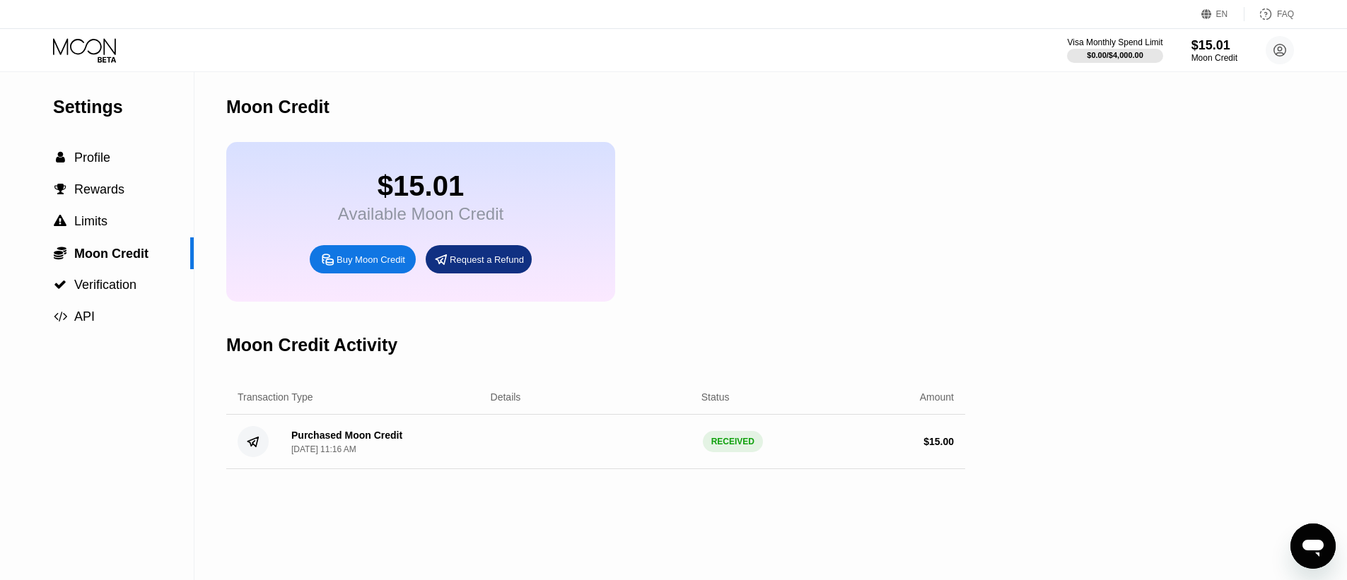
click at [1317, 544] on icon "Open messaging window" at bounding box center [1312, 548] width 21 height 17
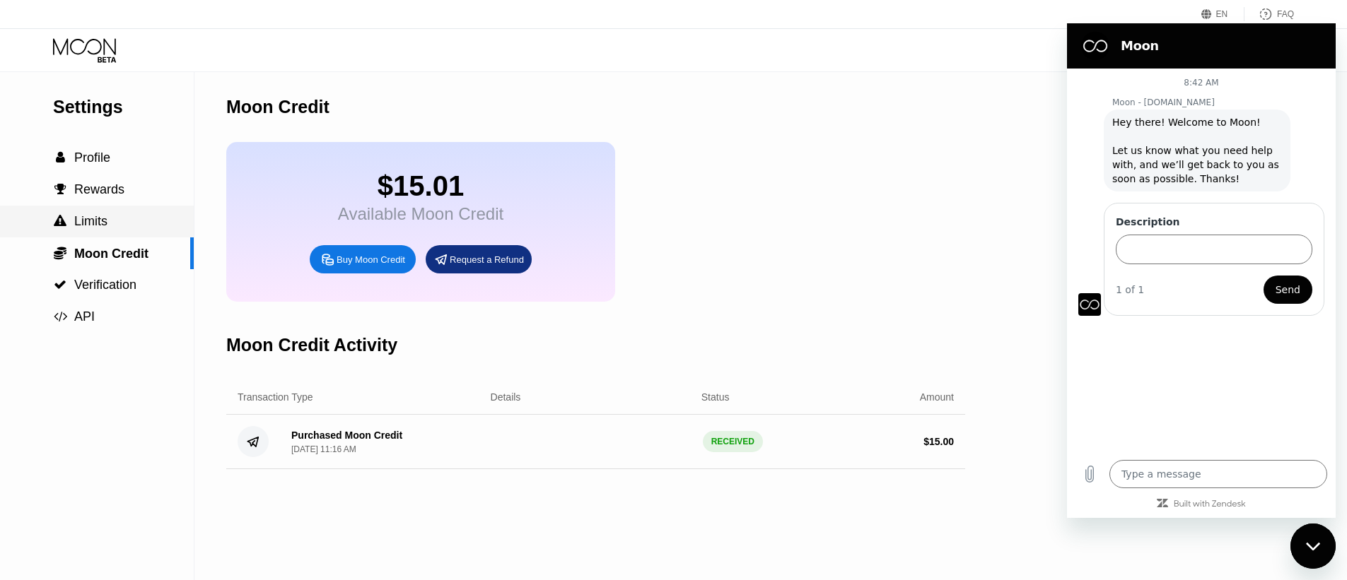
click at [69, 229] on div " Limits" at bounding box center [80, 221] width 54 height 15
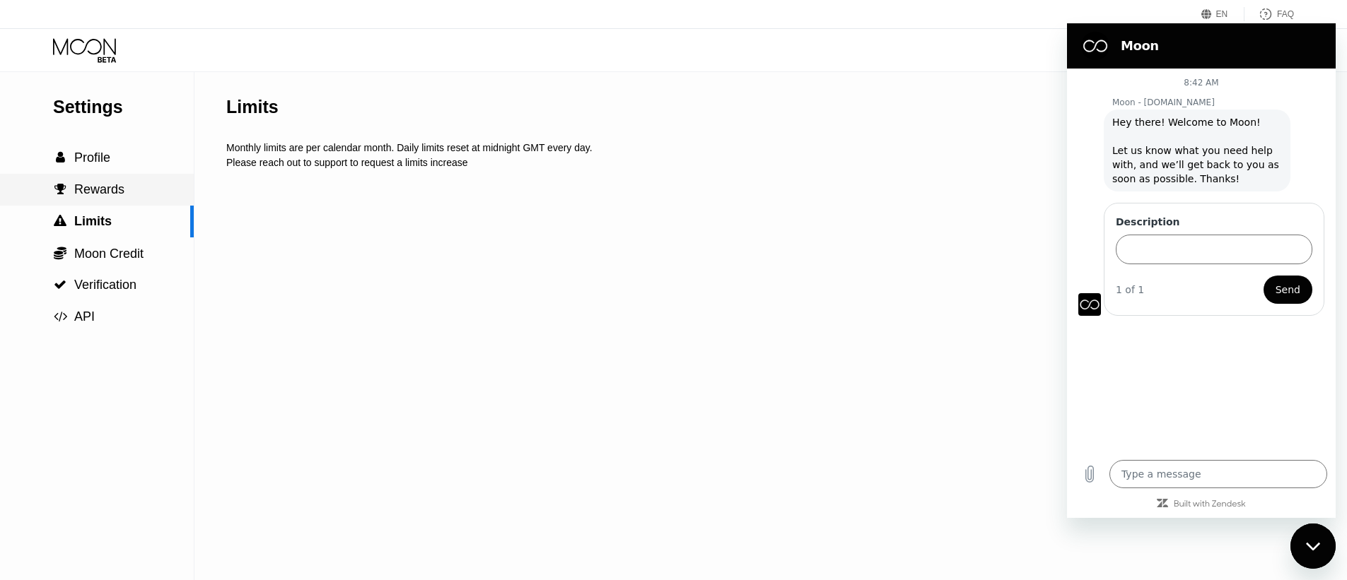
click at [82, 197] on span "Rewards" at bounding box center [99, 189] width 50 height 14
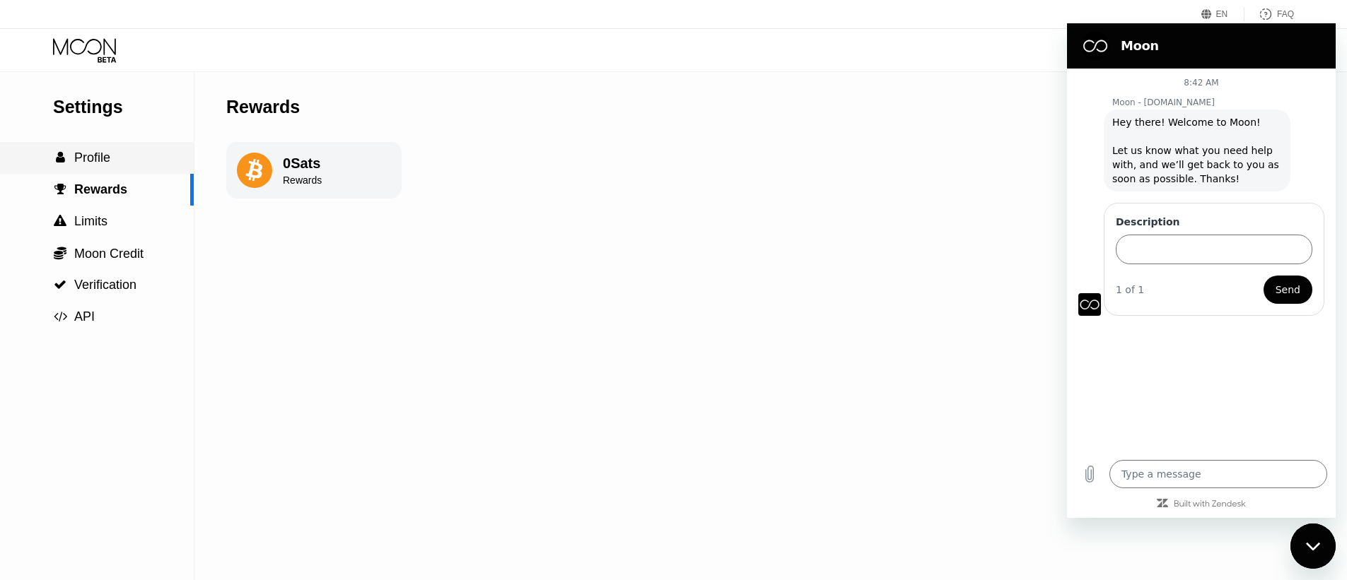
click at [92, 161] on span "Profile" at bounding box center [92, 158] width 36 height 14
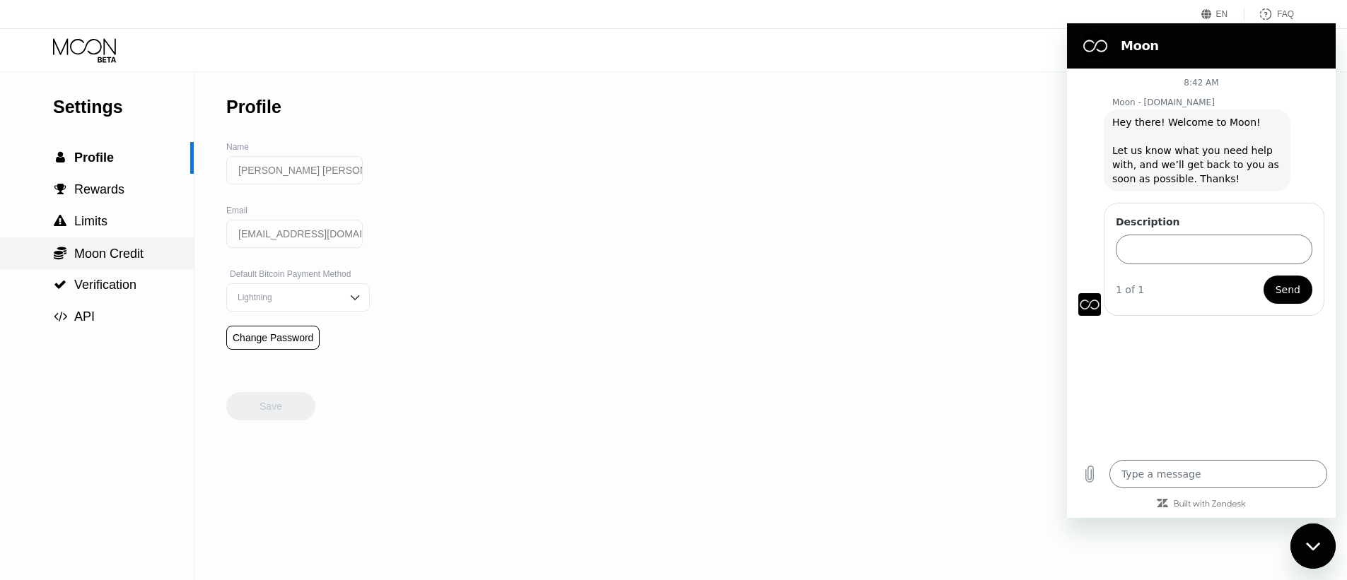
click at [110, 260] on span "Moon Credit" at bounding box center [108, 254] width 69 height 14
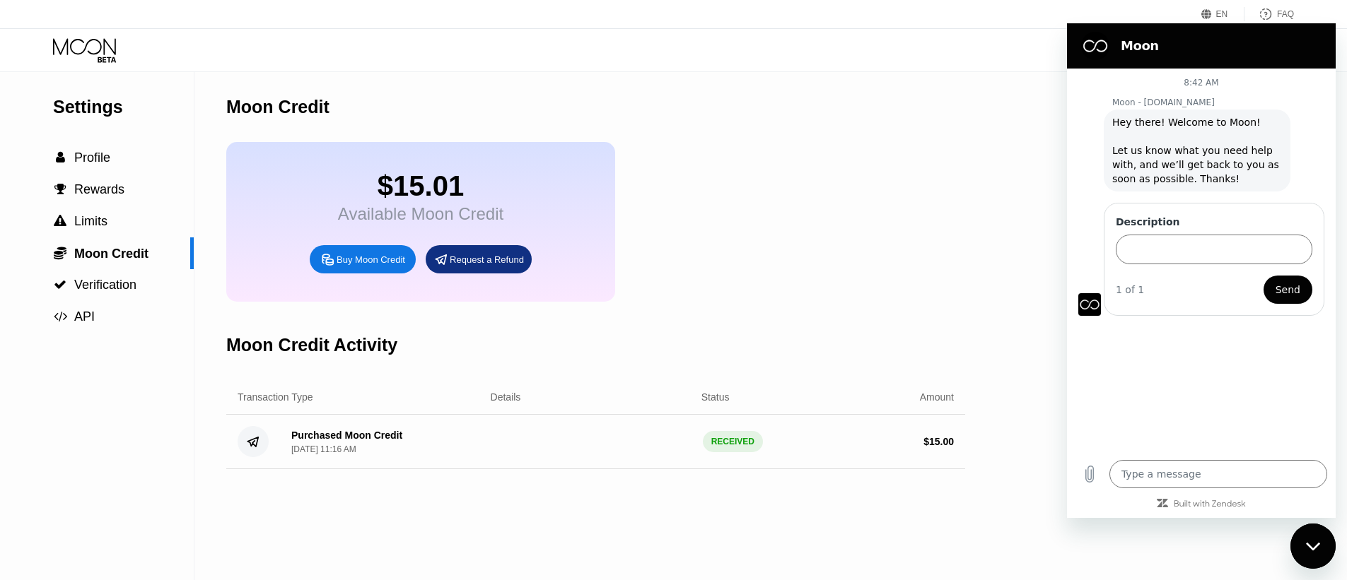
click at [384, 441] on div "Purchased Moon Credit" at bounding box center [346, 435] width 111 height 11
click at [380, 441] on div "Purchased Moon Credit" at bounding box center [346, 435] width 111 height 11
click at [914, 379] on div "Moon Credit Activity" at bounding box center [595, 345] width 739 height 70
click at [1314, 552] on div "Close messaging window" at bounding box center [1313, 546] width 42 height 42
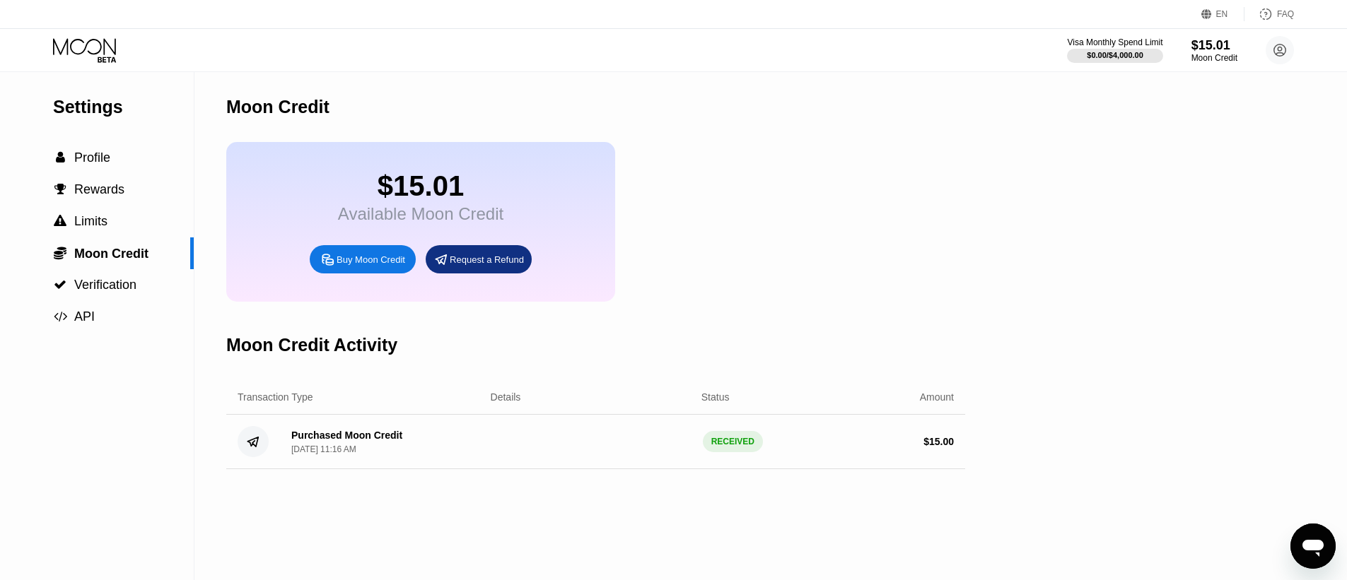
click at [254, 457] on circle at bounding box center [253, 441] width 31 height 31
click at [335, 441] on div "Purchased Moon Credit" at bounding box center [346, 435] width 111 height 11
click at [283, 356] on div "Moon Credit Activity" at bounding box center [311, 345] width 171 height 21
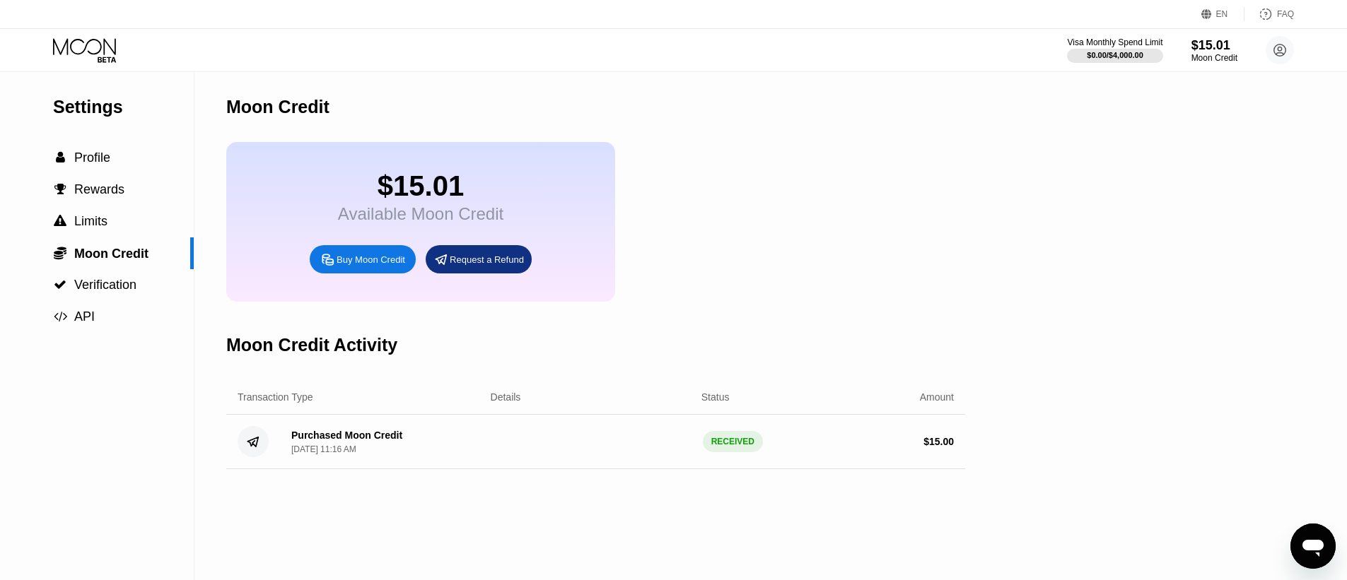
click at [737, 453] on div "RECEIVED" at bounding box center [733, 441] width 60 height 21
click at [91, 228] on span "Limits" at bounding box center [90, 221] width 33 height 14
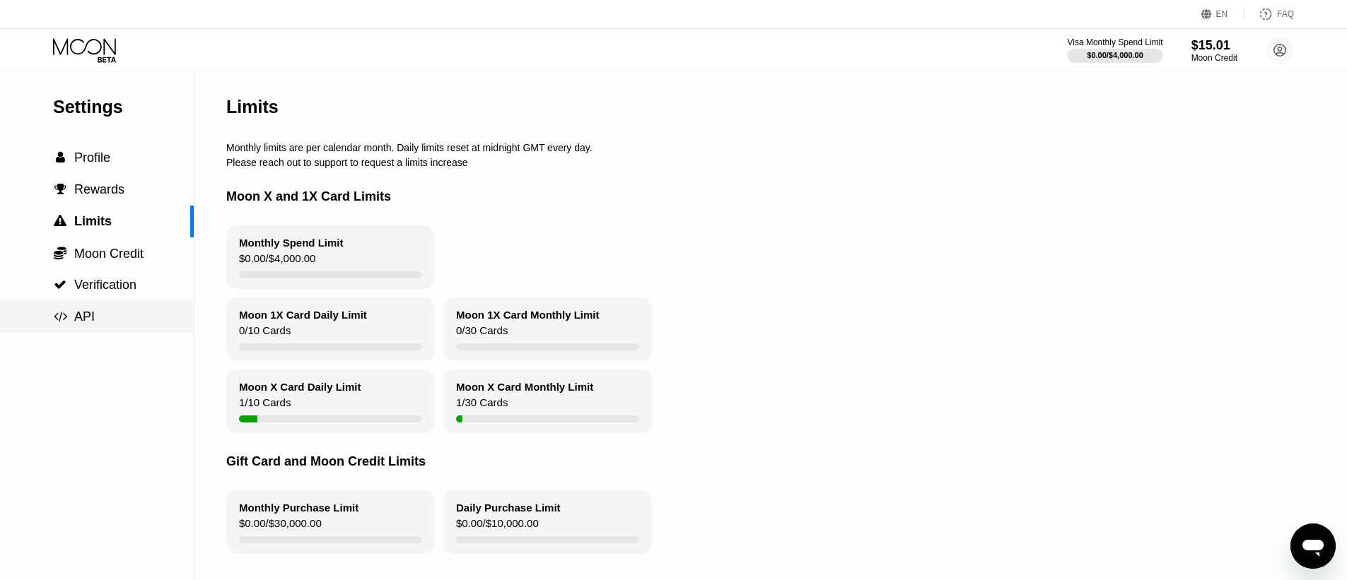
click at [69, 320] on div " API" at bounding box center [74, 317] width 42 height 15
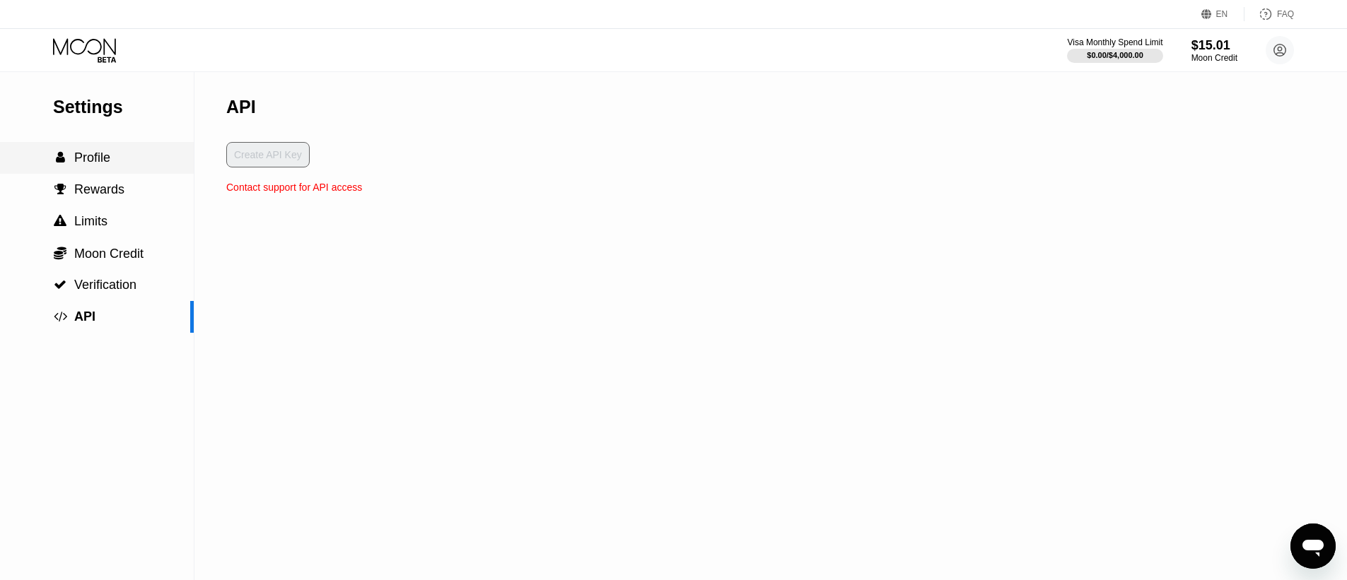
click at [78, 162] on span "Profile" at bounding box center [92, 158] width 36 height 14
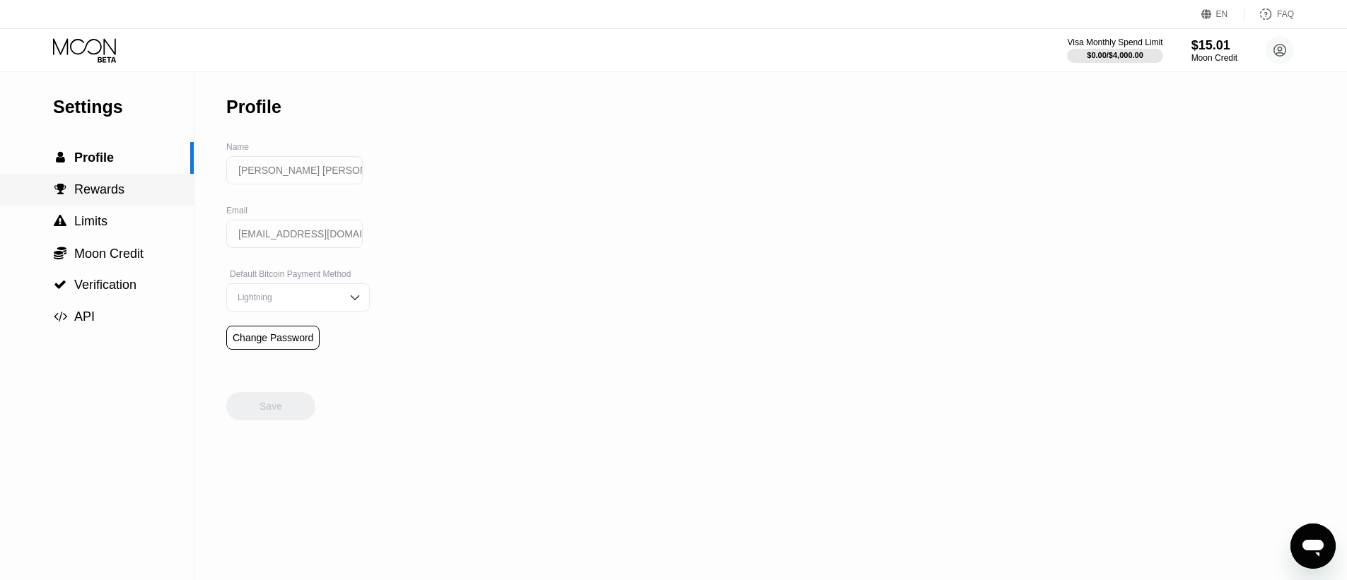
click at [93, 204] on div " Rewards" at bounding box center [97, 190] width 194 height 32
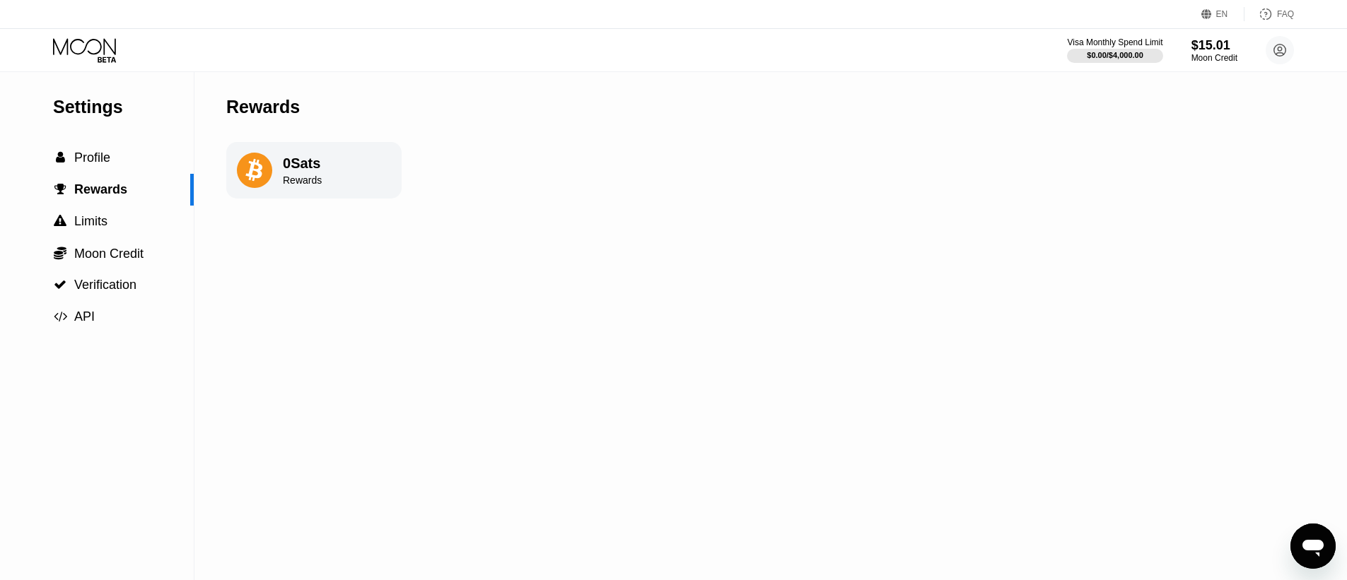
click at [96, 53] on icon at bounding box center [84, 46] width 63 height 16
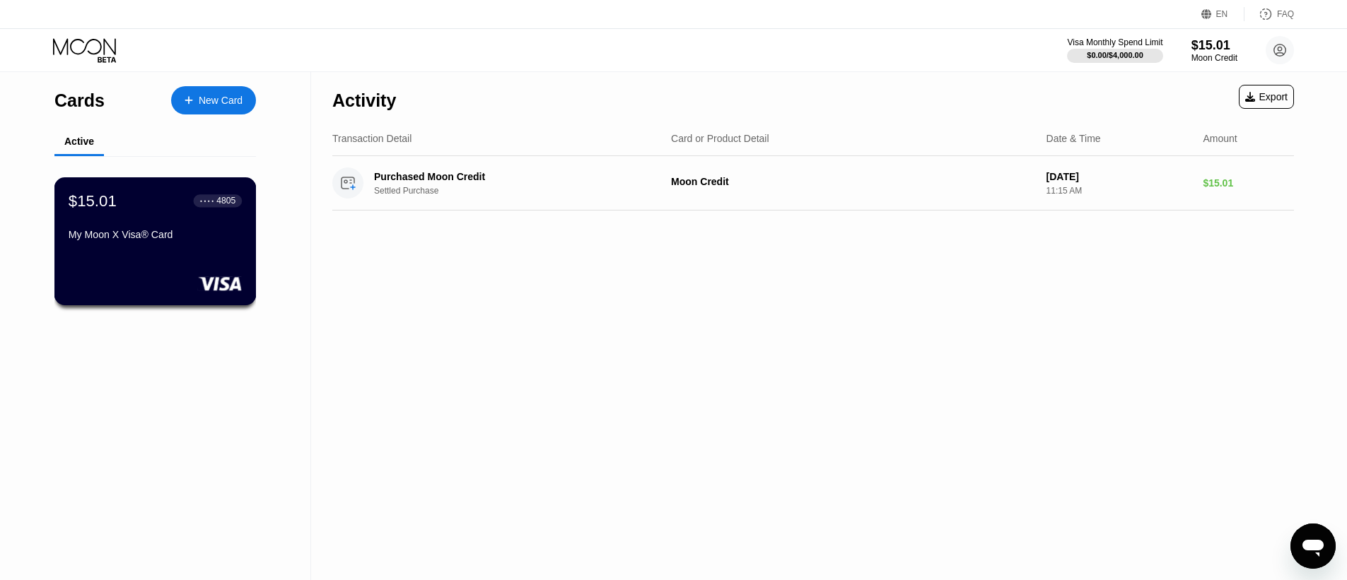
click at [144, 240] on div "My Moon X Visa® Card" at bounding box center [155, 234] width 173 height 11
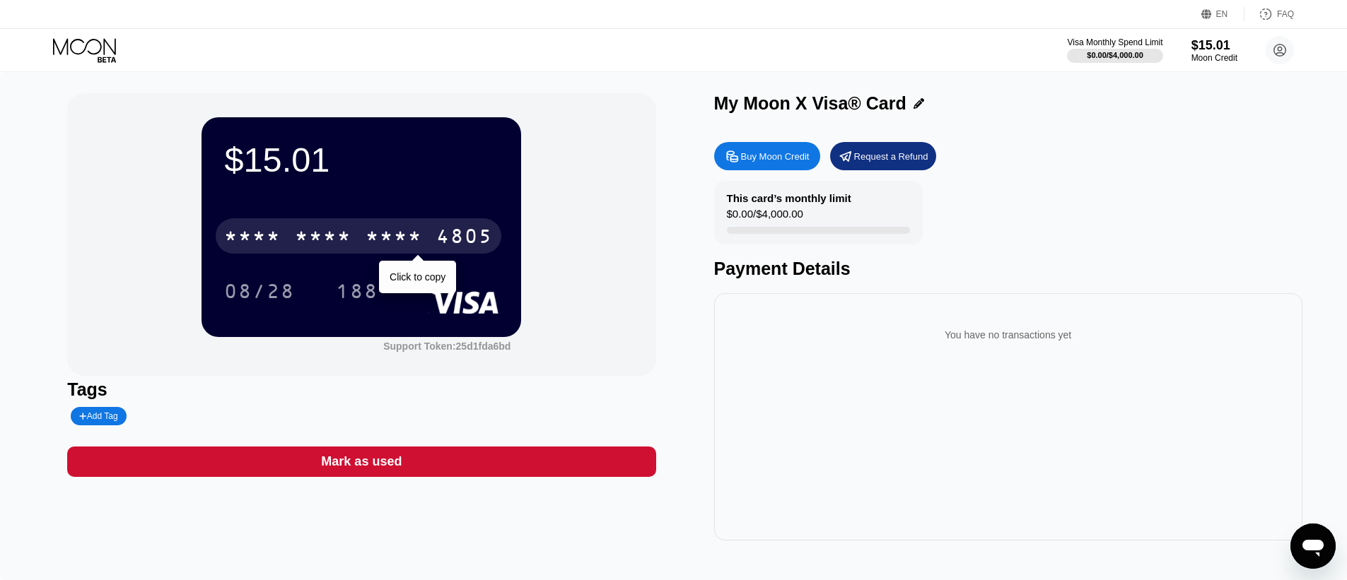
click at [383, 245] on div "* * * *" at bounding box center [394, 238] width 57 height 23
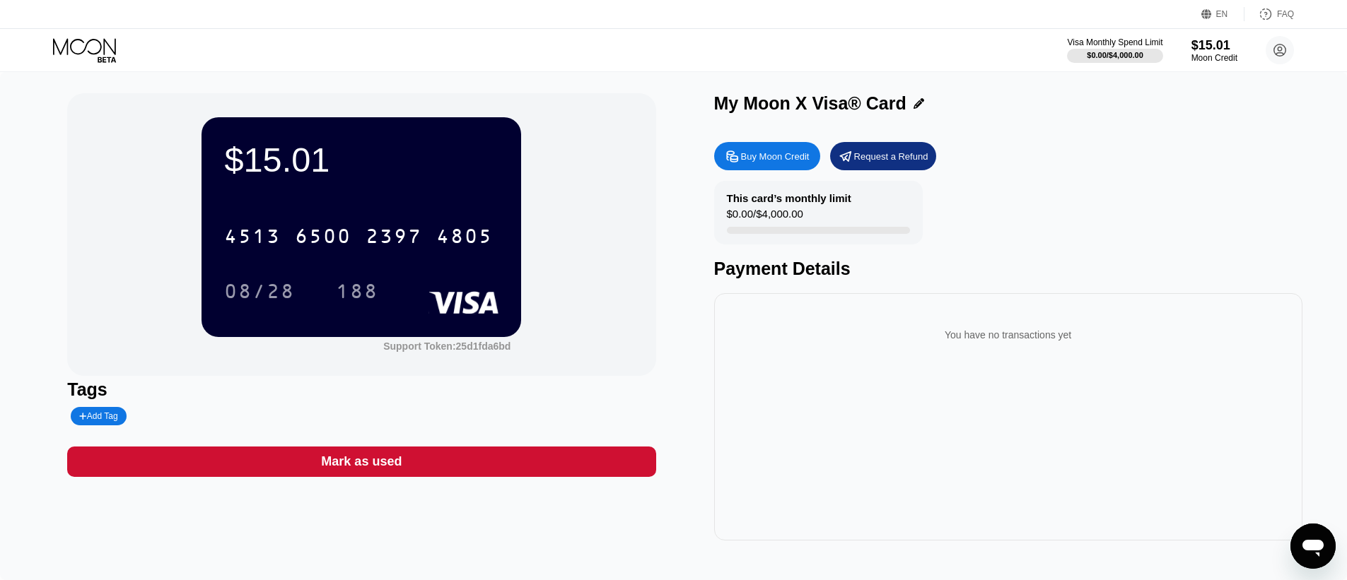
click at [824, 274] on div "Payment Details" at bounding box center [1008, 269] width 588 height 21
click at [1277, 45] on icon at bounding box center [1280, 51] width 12 height 12
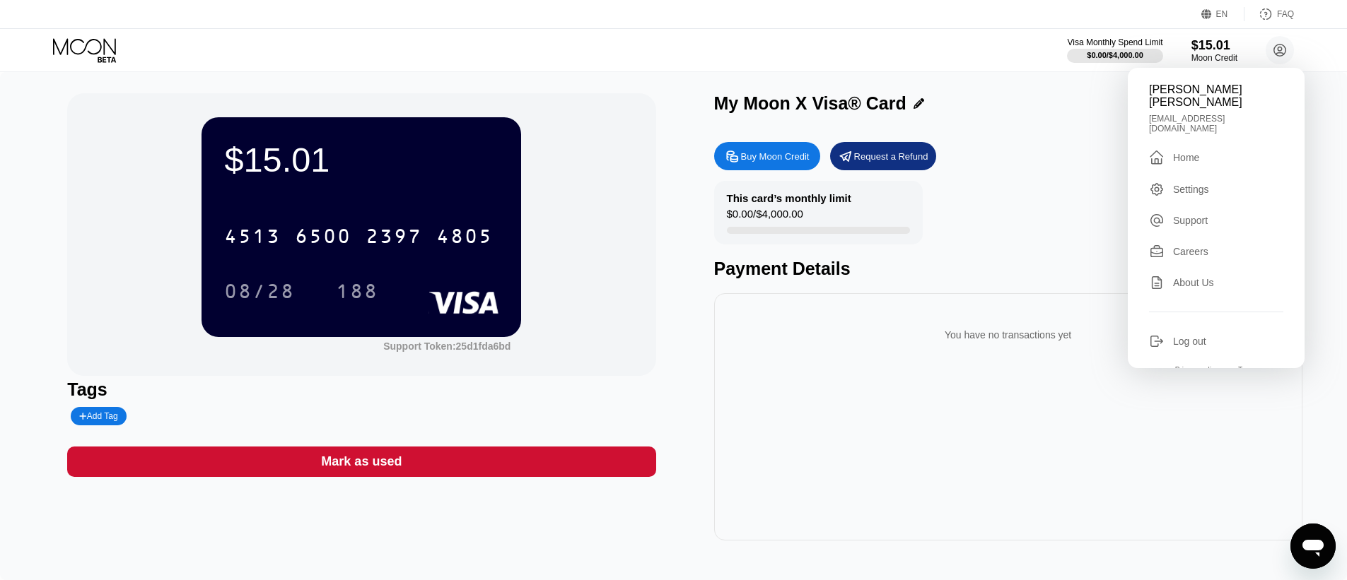
click at [1193, 215] on div "Support" at bounding box center [1190, 220] width 35 height 11
type textarea "x"
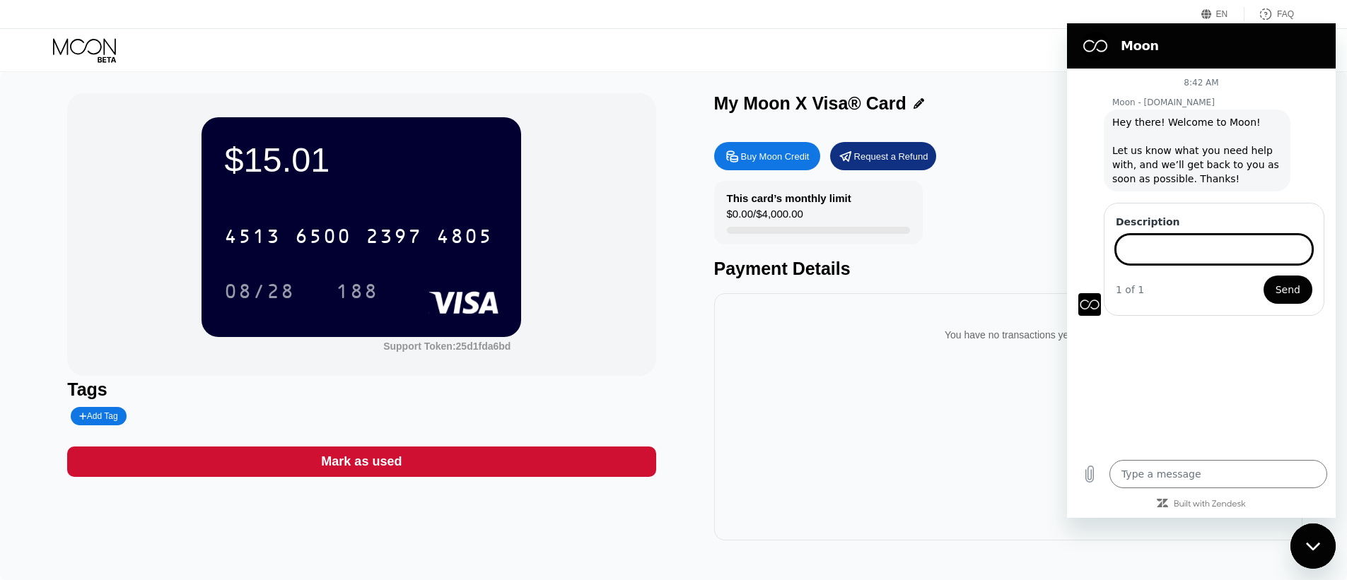
click at [1161, 257] on input "Description" at bounding box center [1214, 250] width 197 height 30
click at [802, 104] on div "My Moon X Visa® Card" at bounding box center [810, 103] width 192 height 21
drag, startPoint x: 788, startPoint y: 103, endPoint x: 916, endPoint y: 106, distance: 128.0
click at [916, 106] on div "My Moon X Visa® Card" at bounding box center [1008, 103] width 588 height 21
copy div "X Visa® Card Buy Moon Credit Request a Refund This card’s monthly limit"
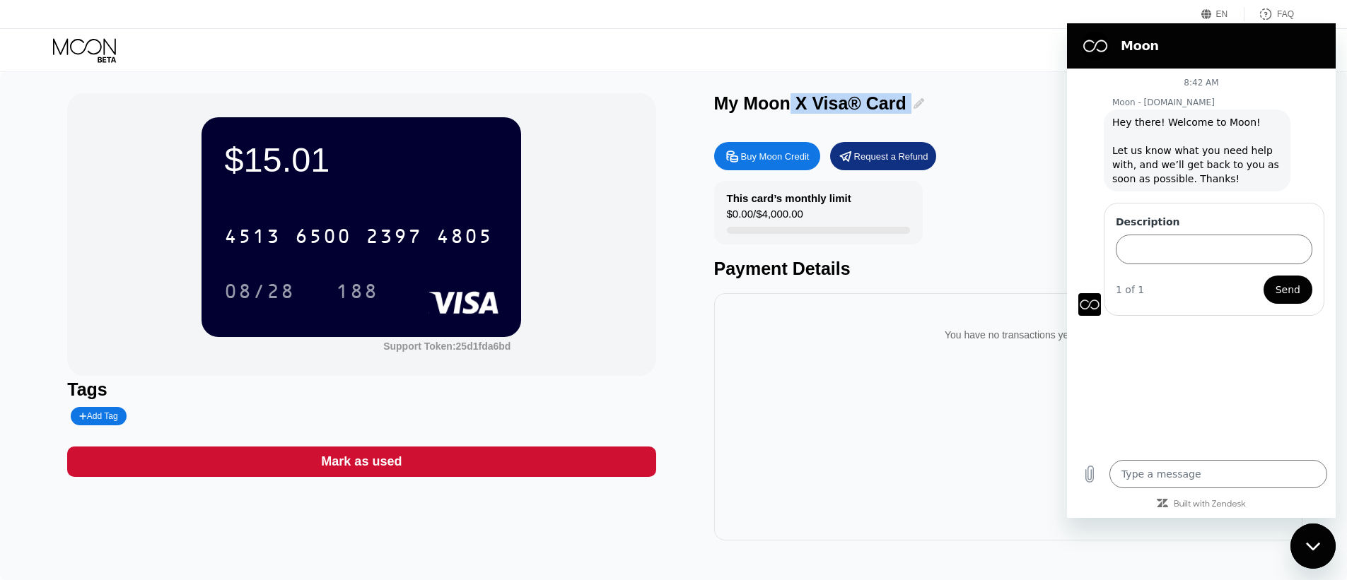
click at [914, 107] on icon at bounding box center [919, 103] width 11 height 11
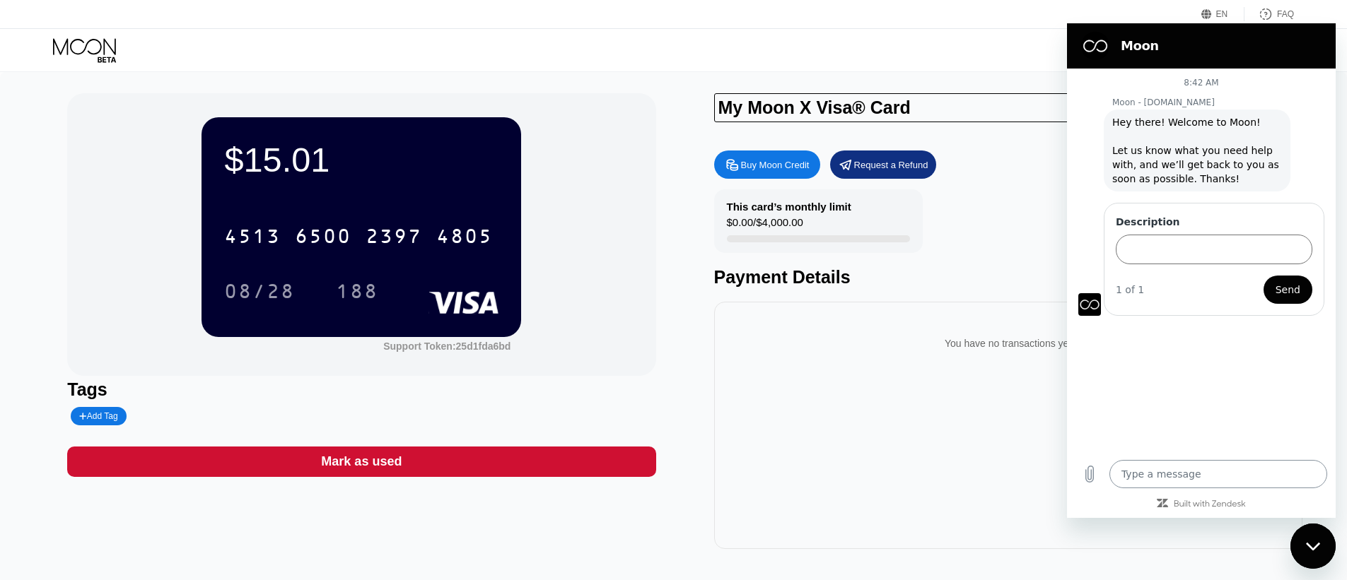
click at [1175, 477] on textarea at bounding box center [1218, 474] width 218 height 28
type textarea "X Visa® Card"
type textarea "x"
type textarea "X Visa® Card"
type textarea "x"
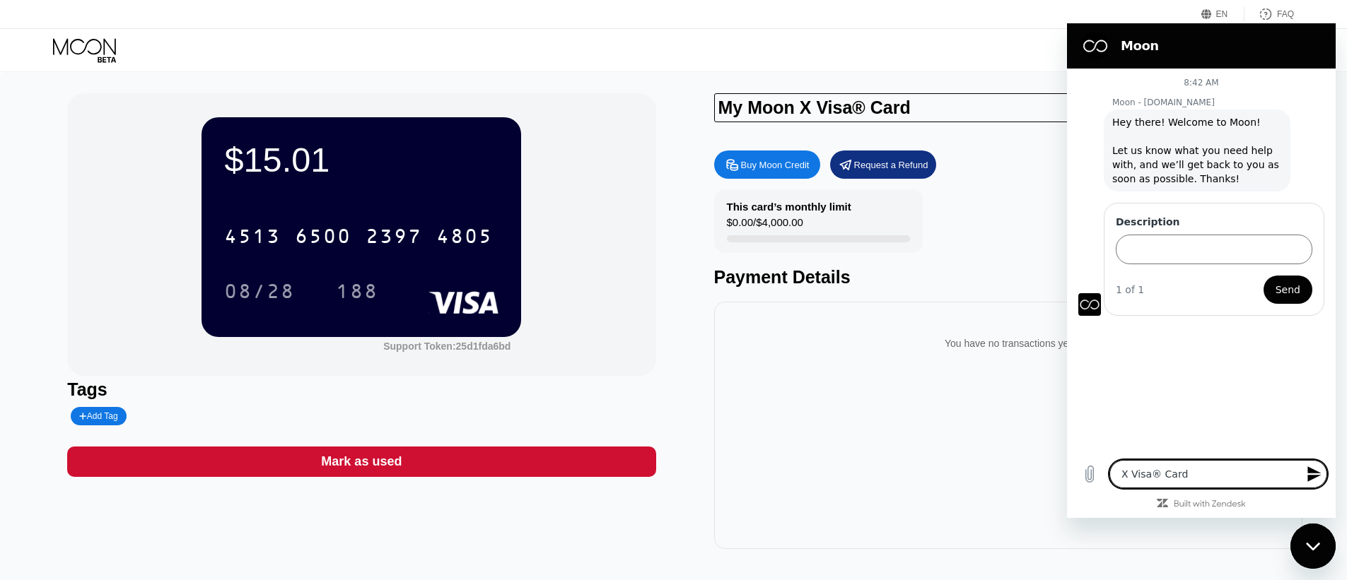
type textarea "X Visa® Card"
type textarea "x"
type textarea "X Visa® Card d"
type textarea "x"
type textarea "X Visa® Card do"
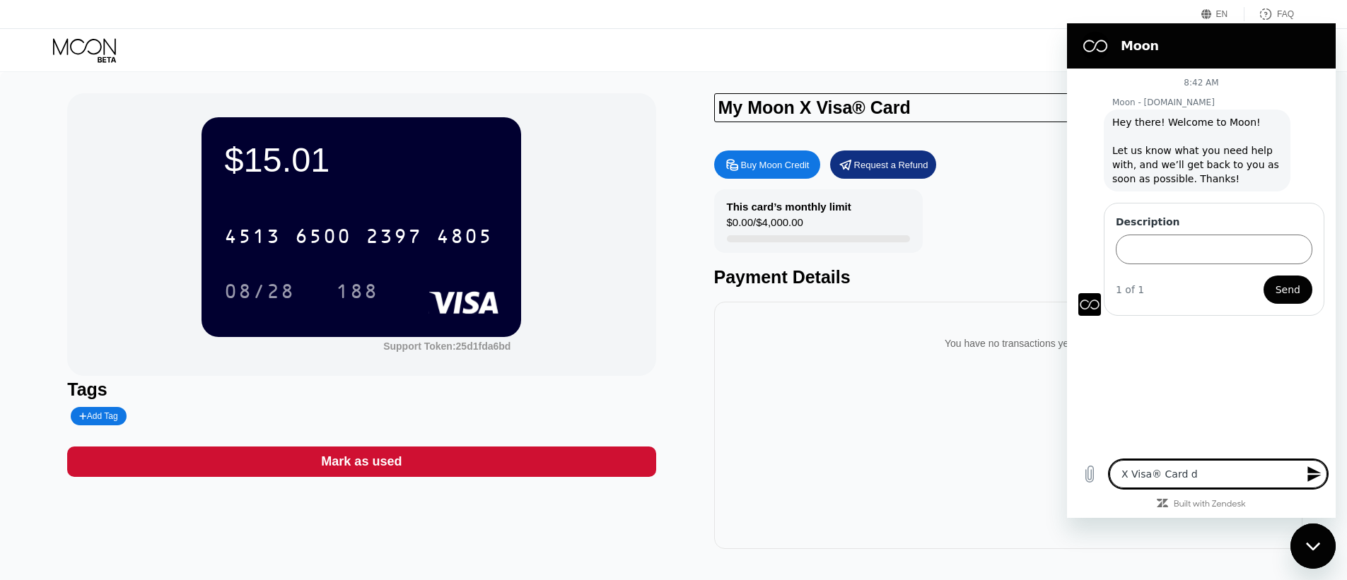
type textarea "x"
type textarea "X Visa® Card doe"
type textarea "x"
type textarea "X Visa® Card dóe"
type textarea "x"
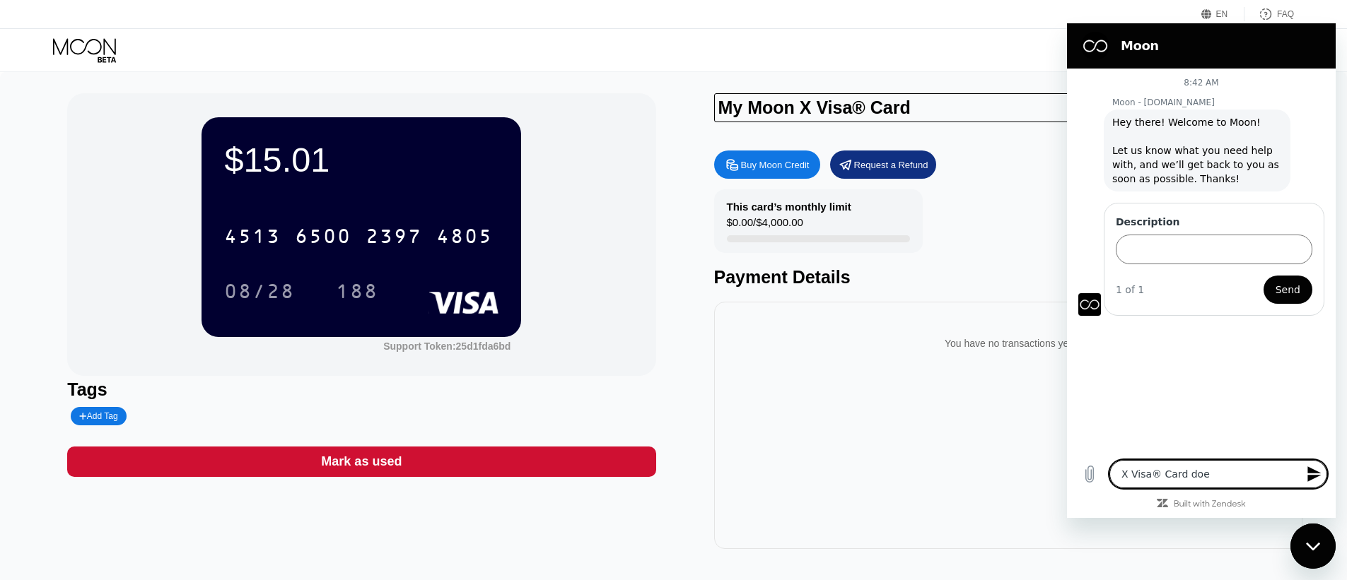
type textarea "X Visa® Card does"
type textarea "x"
type textarea "X Visa® Card doest"
type textarea "x"
type textarea "X Visa® Card doest"
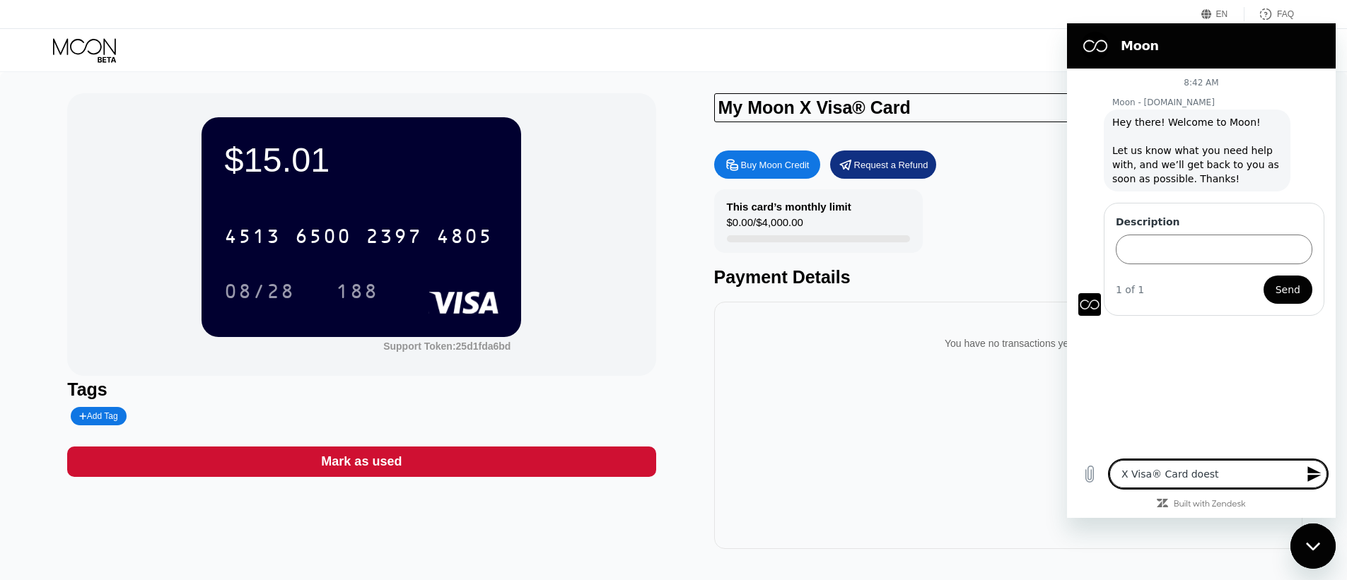
type textarea "x"
type textarea "X Visa® Card doest h"
type textarea "x"
type textarea "X Visa® Card doest ha"
type textarea "x"
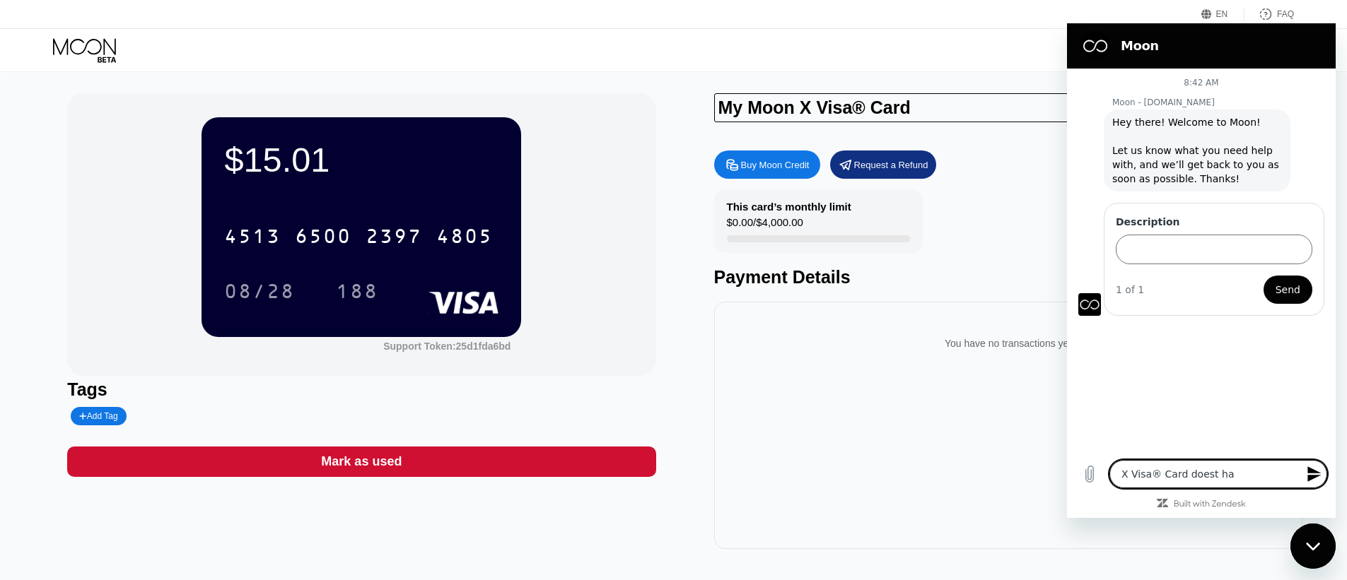
type textarea "X Visa® Card doest hav"
type textarea "x"
type textarea "X Visa® Card doest have"
type textarea "x"
type textarea "X Visa® Card doest have"
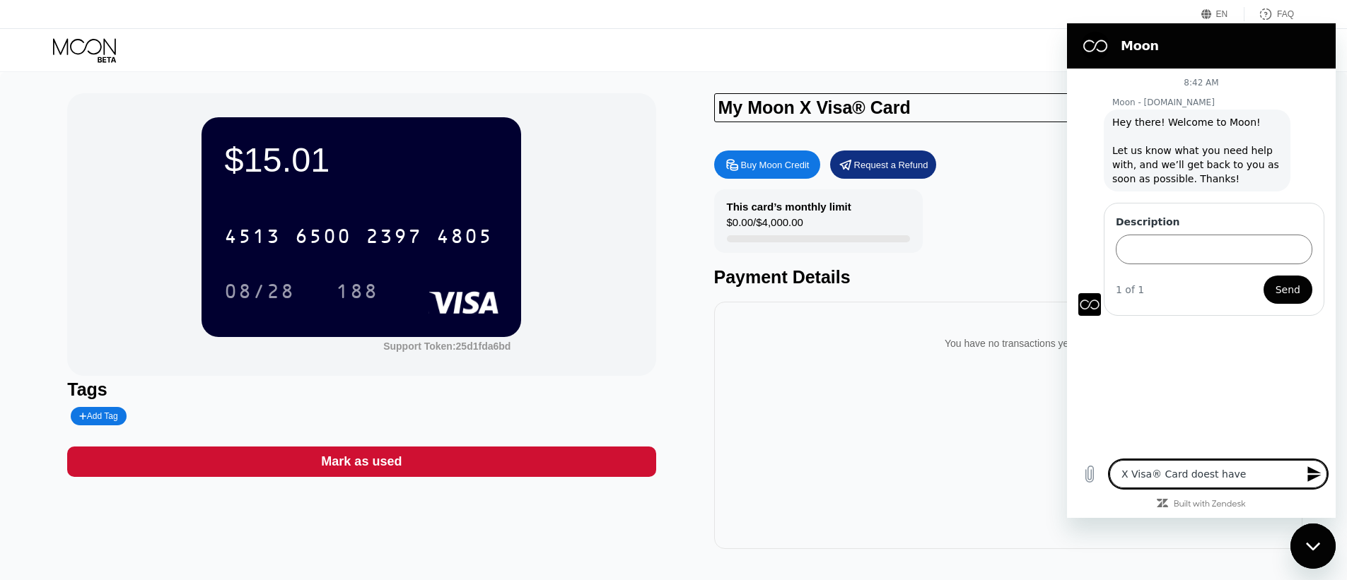
type textarea "x"
type textarea "X Visa® Card doest have f"
type textarea "x"
type textarea "X Visa® Card doest have fu"
type textarea "x"
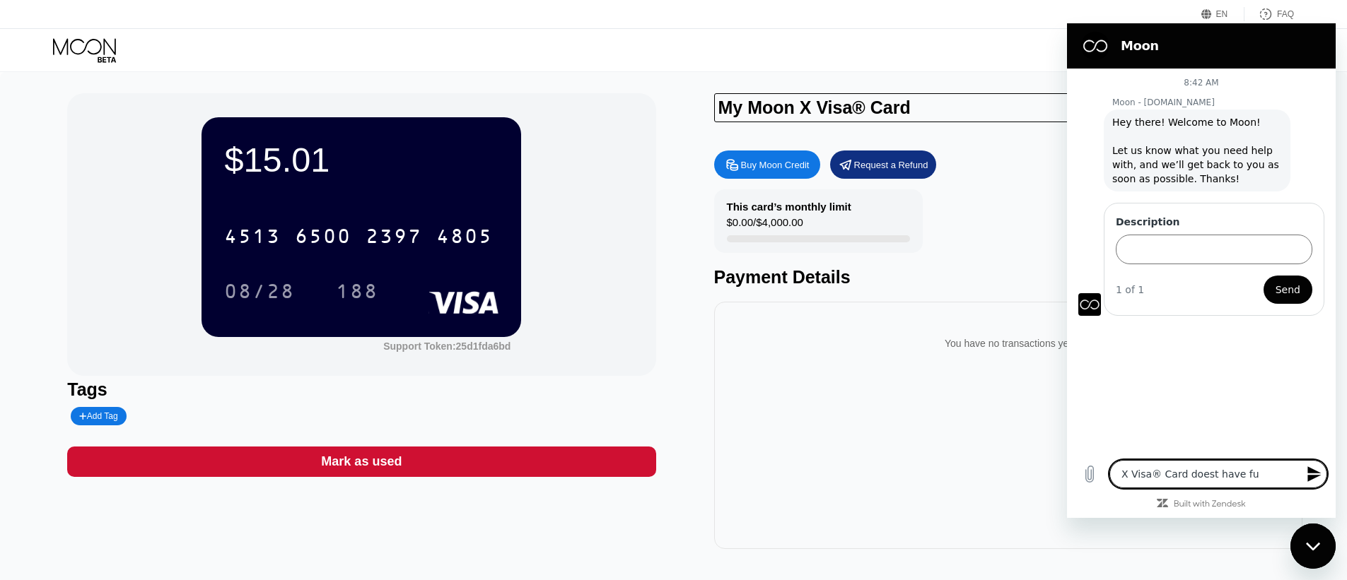
type textarea "X Visa® Card doest have ful"
type textarea "x"
type textarea "X Visa® Card doest have full"
type textarea "x"
type textarea "X Visa® Card doest have full"
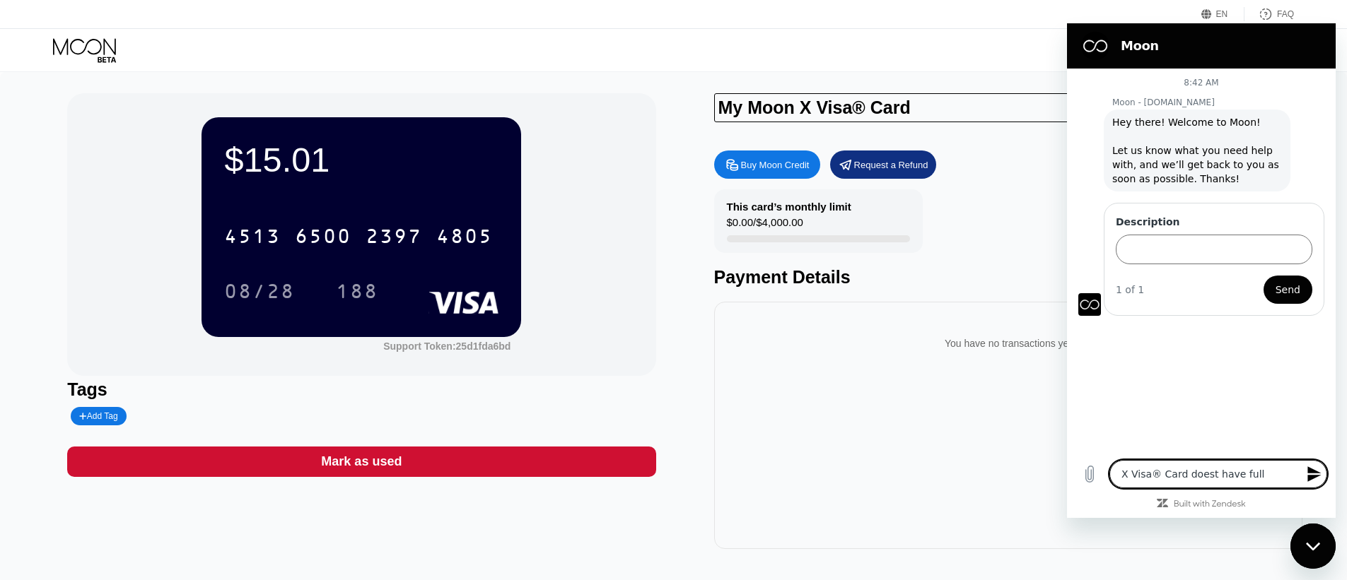
type textarea "x"
type textarea "X Visa® Card doest have full n"
type textarea "x"
type textarea "X Visa® Card doest have full na"
type textarea "x"
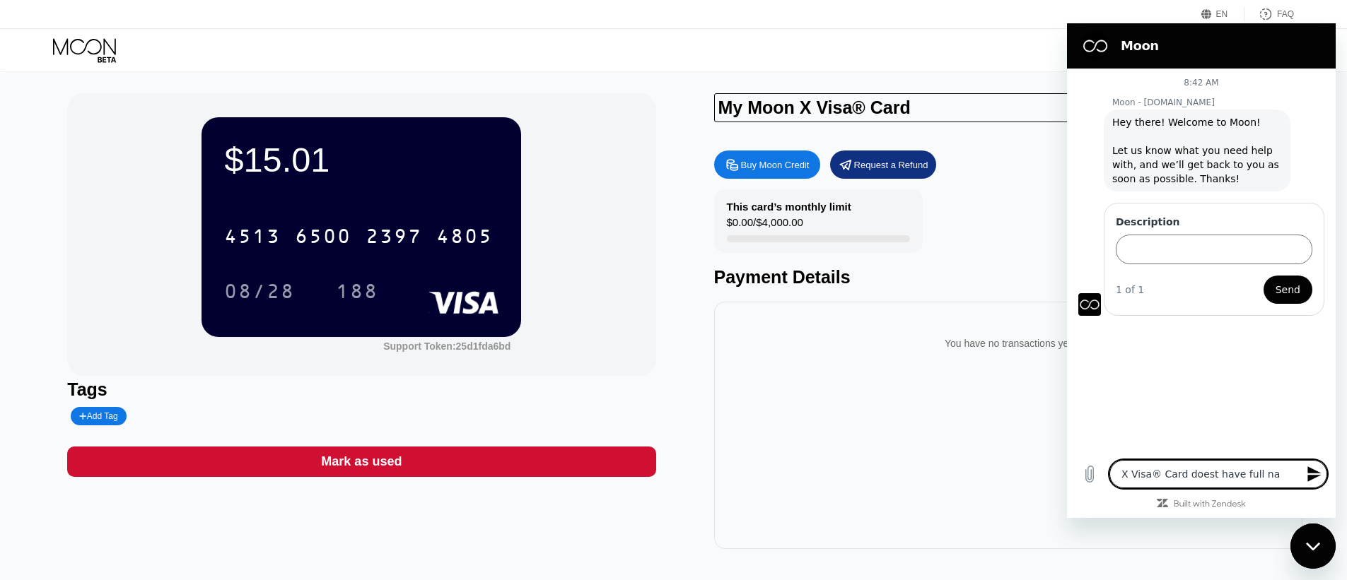
type textarea "X Visa® Card doest have full nam"
type textarea "x"
type textarea "X Visa® Card doest have full name"
type textarea "x"
type textarea "X Visa® Card doest have full name"
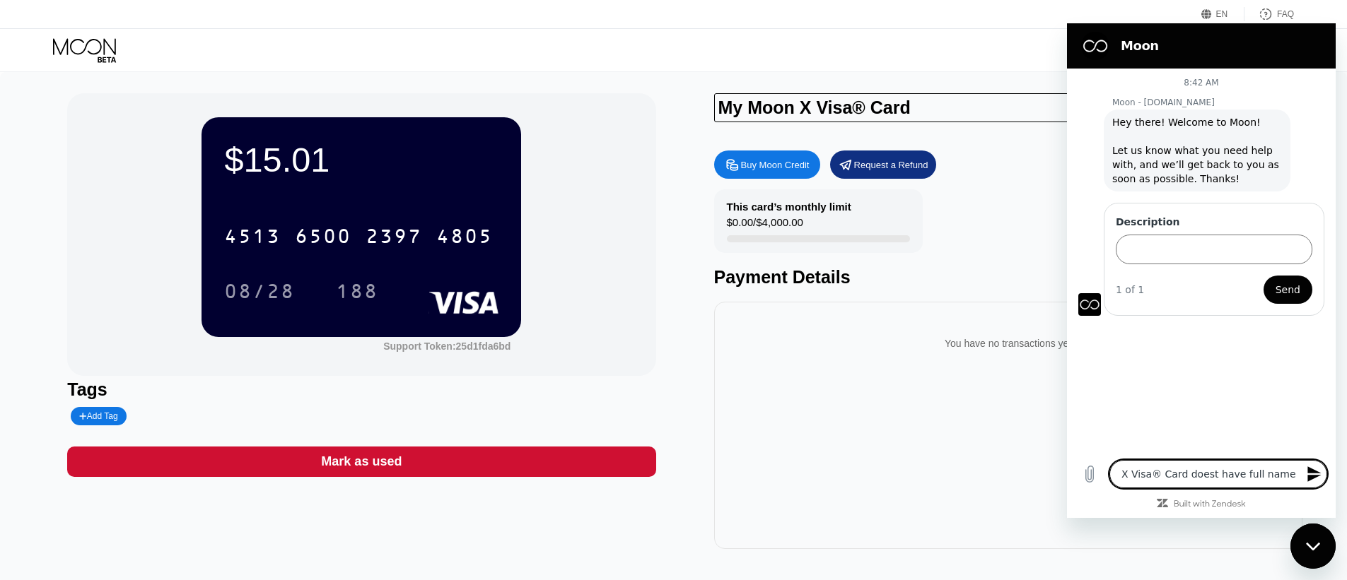
type textarea "x"
type textarea "X Visa® Card doest have full name d"
type textarea "x"
type textarea "X Visa® Card doest have full name de"
type textarea "x"
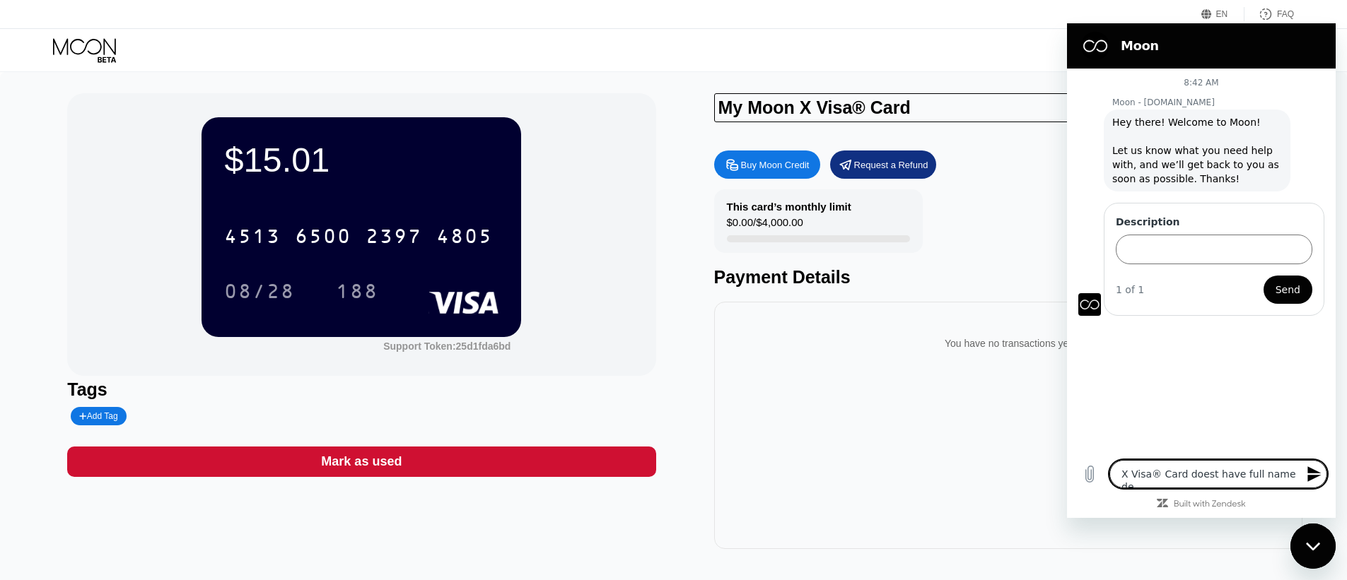
type textarea "X Visa® Card doest have full name det"
type textarea "x"
type textarea "X Visa® Card doest have full name deta"
type textarea "x"
type textarea "X Visa® Card doest have full name detai"
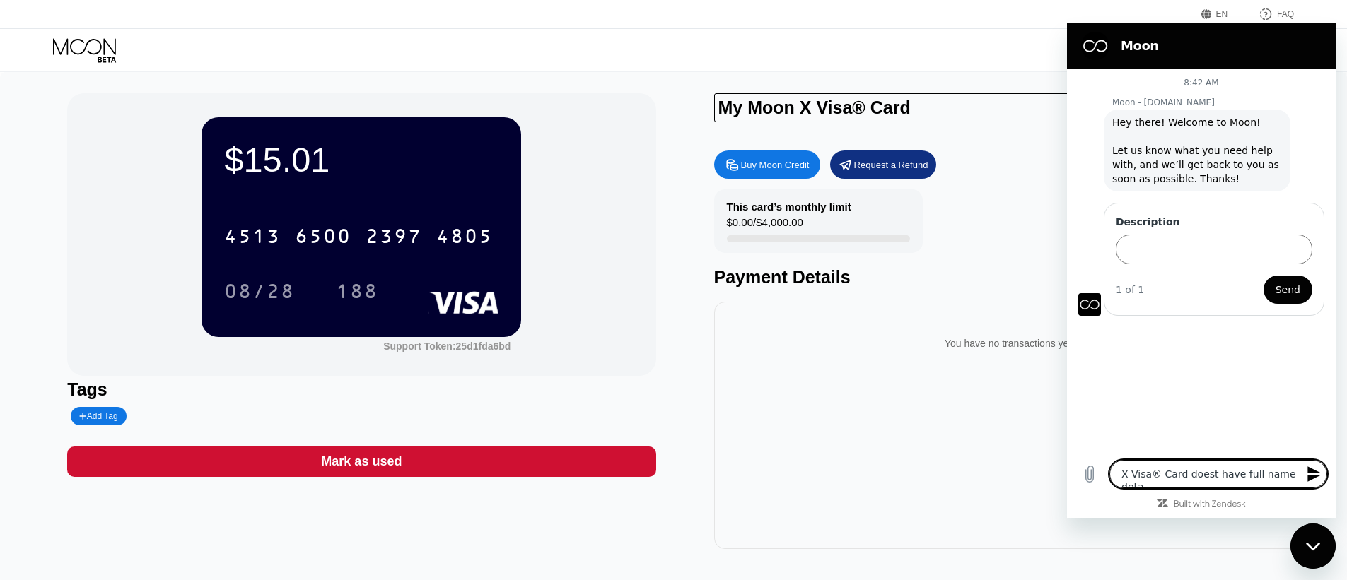
type textarea "x"
type textarea "X Visa® Card doest have full name detail"
type textarea "x"
type textarea "X Visa® Card doest have full name detail"
type textarea "x"
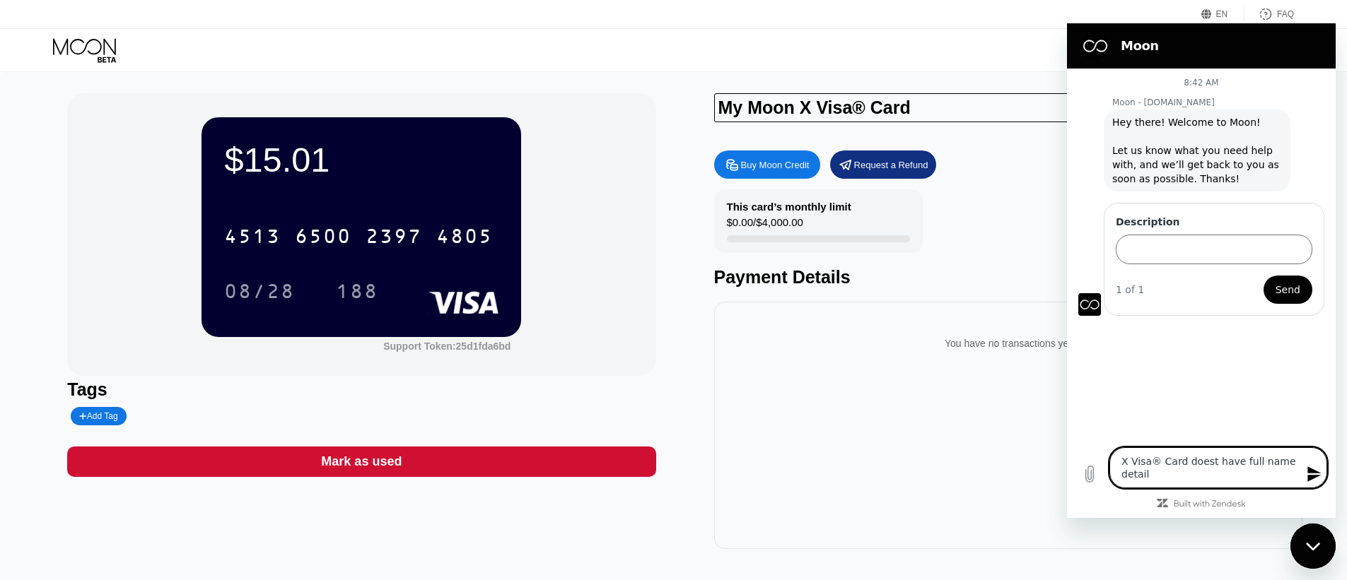
type textarea "X Visa® Card doest have full name detail a"
type textarea "x"
type textarea "X Visa® Card doest have full name detail an"
type textarea "x"
type textarea "X Visa® Card doest have full name detail and"
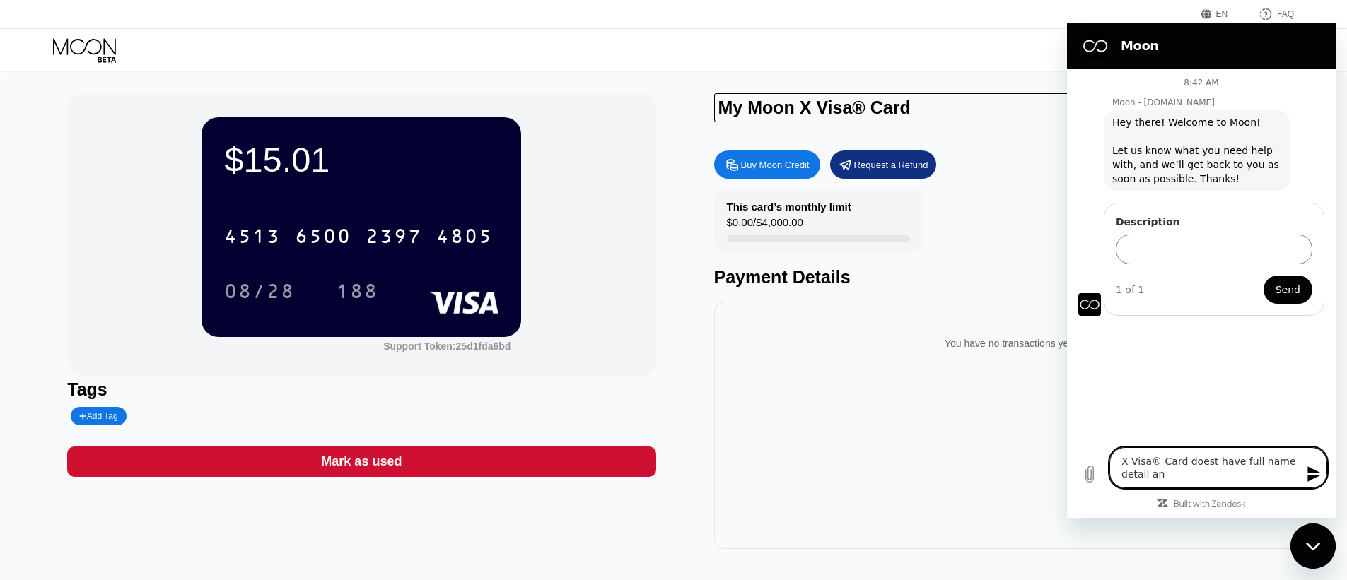
type textarea "x"
type textarea "X Visa® Card doest have full name detail and"
type textarea "x"
type textarea "X Visa® Card doest have full name detail and a"
type textarea "x"
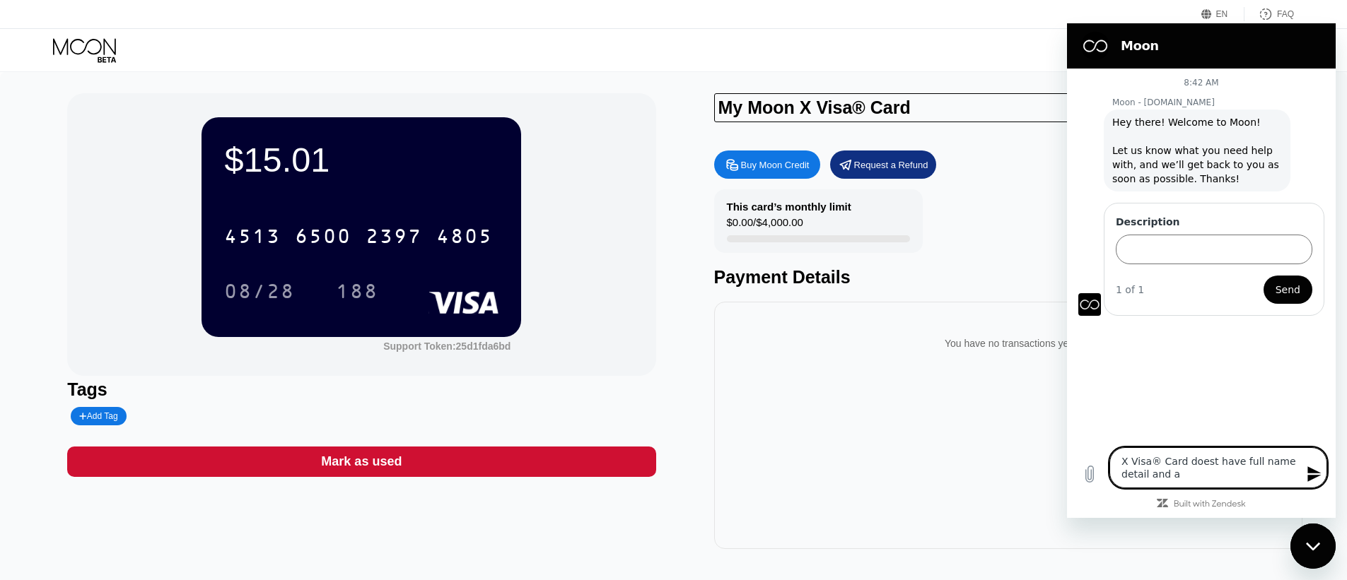
type textarea "X Visa® Card doest have full name detail and ad"
type textarea "x"
type textarea "X Visa® Card doest have full name detail and add"
type textarea "x"
type textarea "X Visa® Card doest have full name detail and addr"
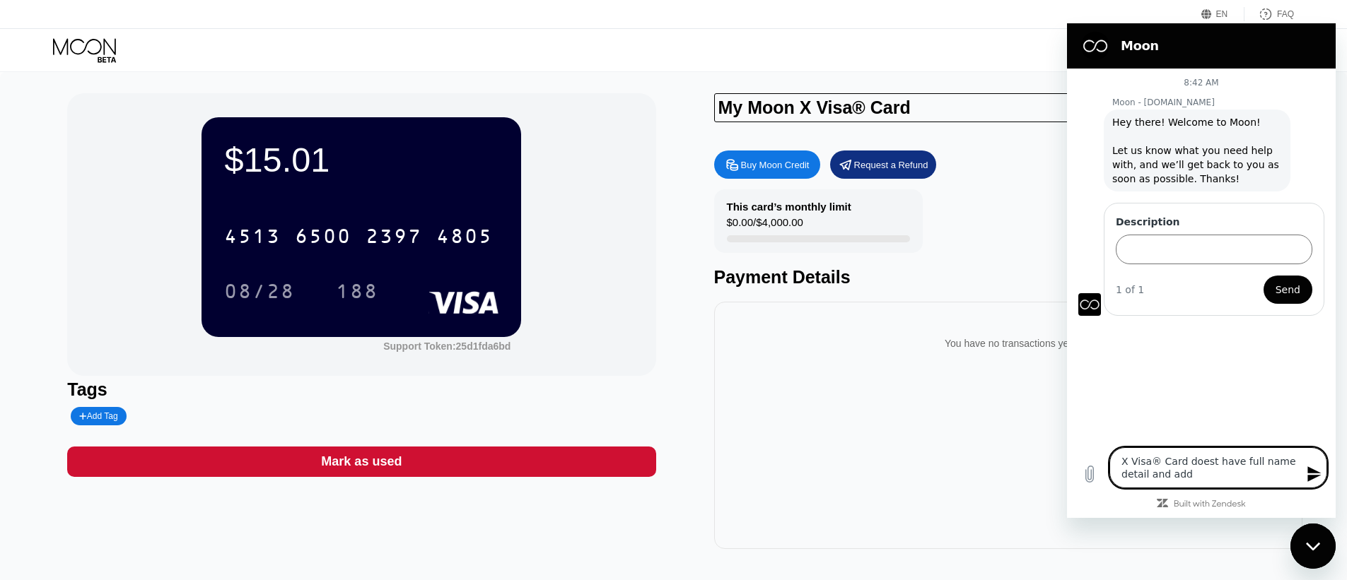
type textarea "x"
type textarea "X Visa® Card doest have full name detail and addre"
type textarea "x"
type textarea "X Visa® Card doest have full name detail and addres"
type textarea "x"
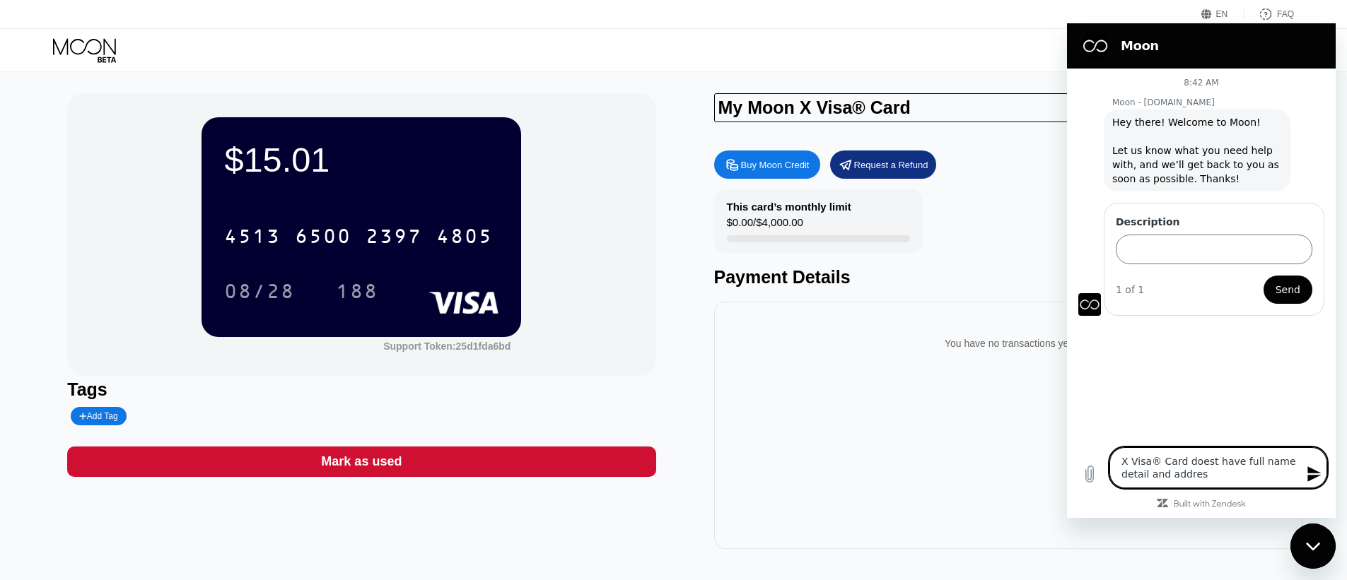
type textarea "X Visa® Card doest have full name detail and address"
type textarea "x"
type textarea "X Visa® Card doest have full name detail and address?"
type textarea "x"
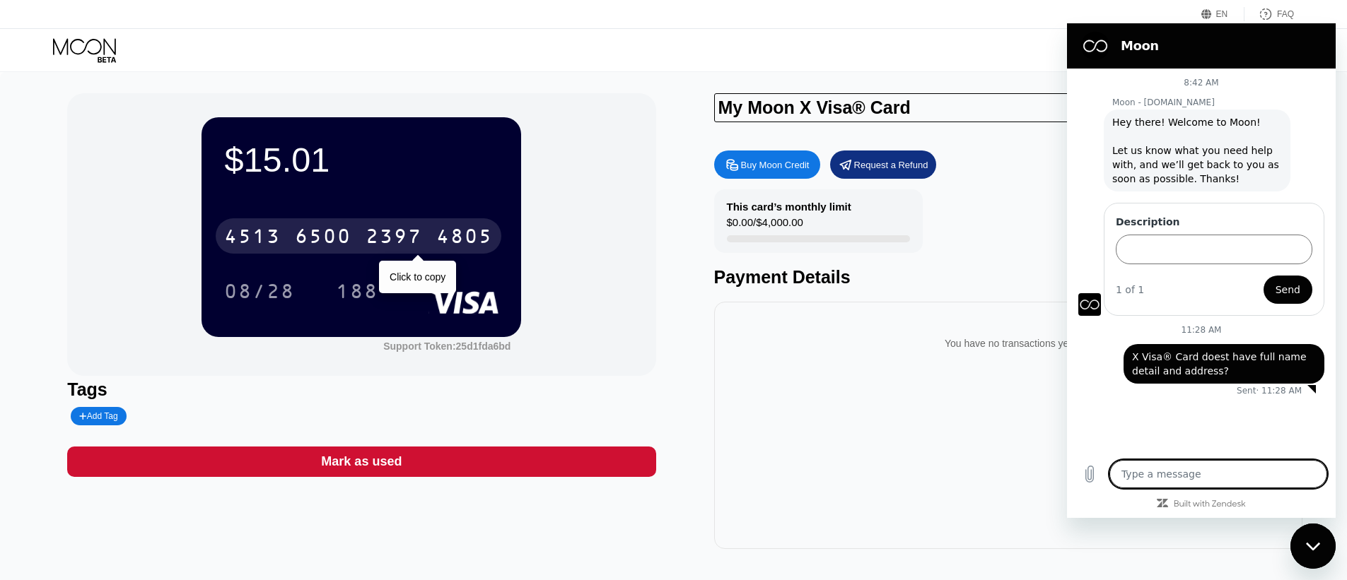
click at [411, 239] on div "2397" at bounding box center [394, 238] width 57 height 23
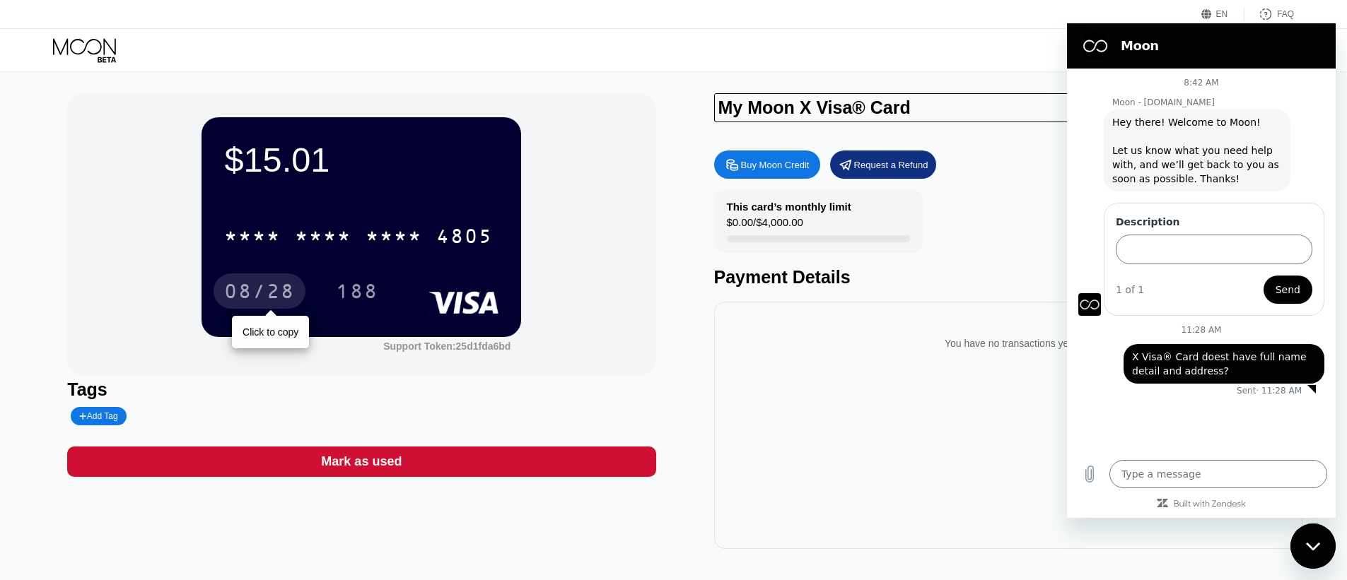
click at [265, 291] on div "08/28" at bounding box center [259, 293] width 71 height 23
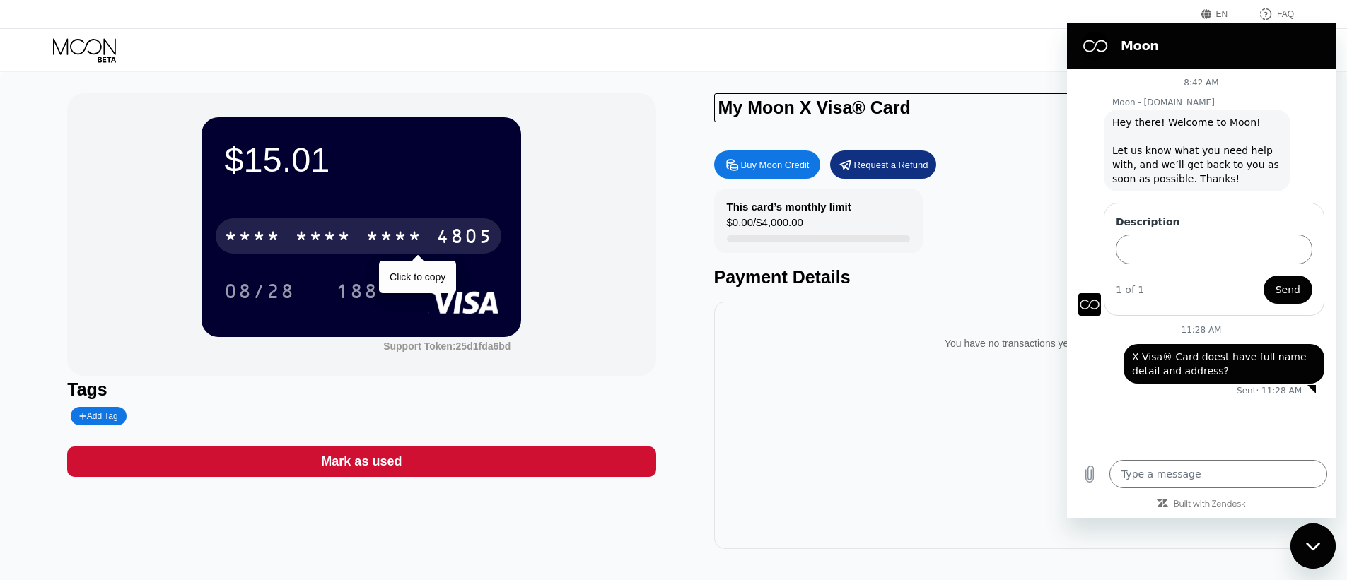
click at [402, 240] on div "* * * *" at bounding box center [394, 238] width 57 height 23
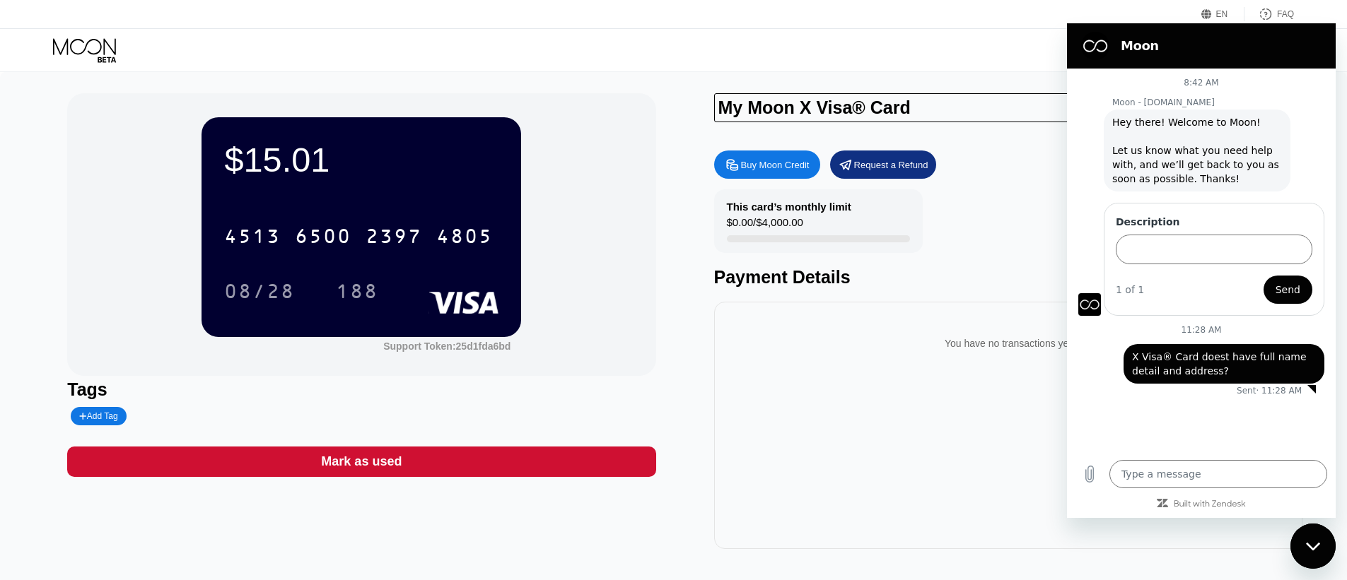
click at [1003, 33] on div "Visa Monthly Spend Limit $0.00 / $4,000.00 $15.01 Moon Credit [PERSON_NAME] [PE…" at bounding box center [673, 50] width 1347 height 42
click at [1324, 9] on div "EN Language Select an item Save FAQ" at bounding box center [673, 14] width 1347 height 29
click at [943, 464] on div "You have no transactions yet" at bounding box center [1008, 425] width 588 height 247
click at [1307, 549] on icon "Close messaging window" at bounding box center [1313, 546] width 15 height 9
type textarea "x"
